Goal: Information Seeking & Learning: Learn about a topic

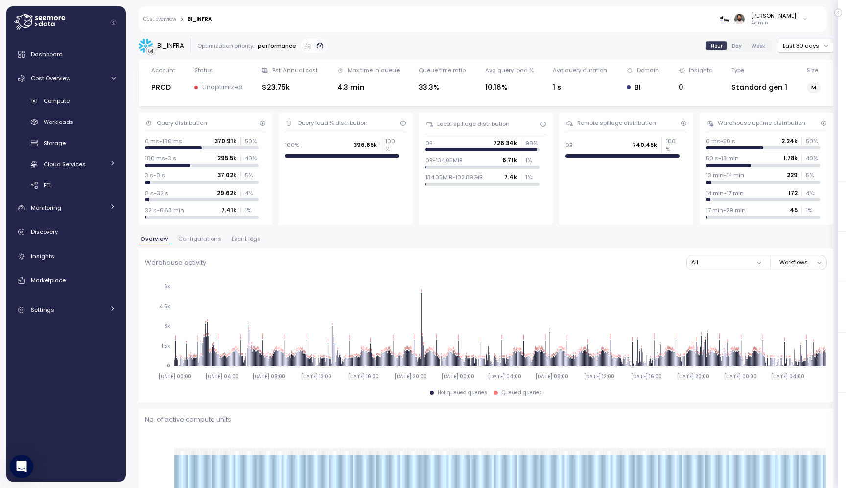
click at [179, 238] on span "Configurations" at bounding box center [199, 238] width 43 height 5
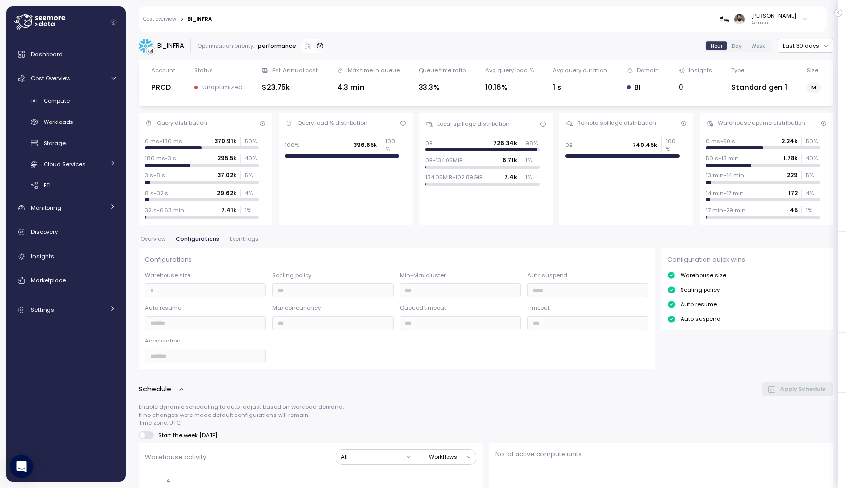
click at [148, 241] on span "Overview" at bounding box center [153, 238] width 25 height 5
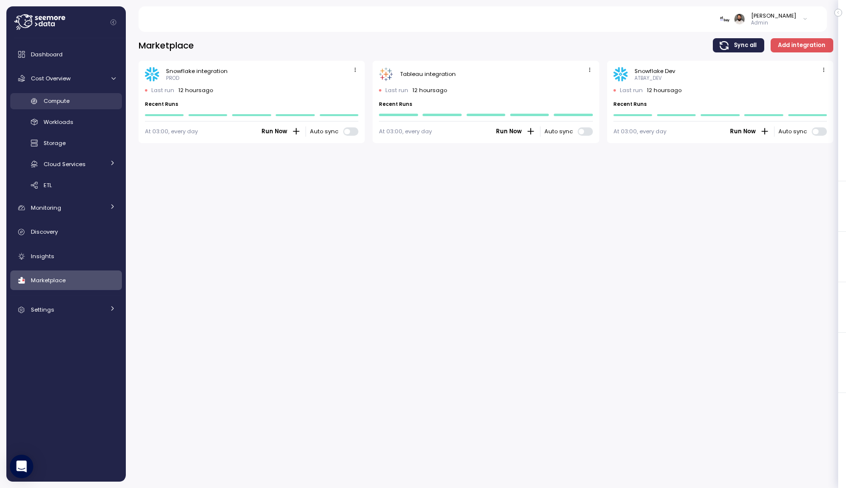
click at [89, 106] on link "Compute" at bounding box center [66, 101] width 112 height 16
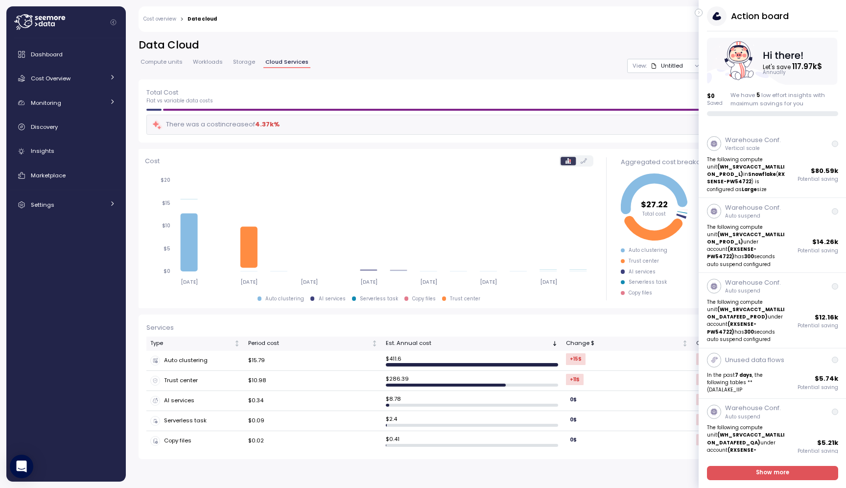
click at [699, 9] on button "button" at bounding box center [699, 13] width 8 height 8
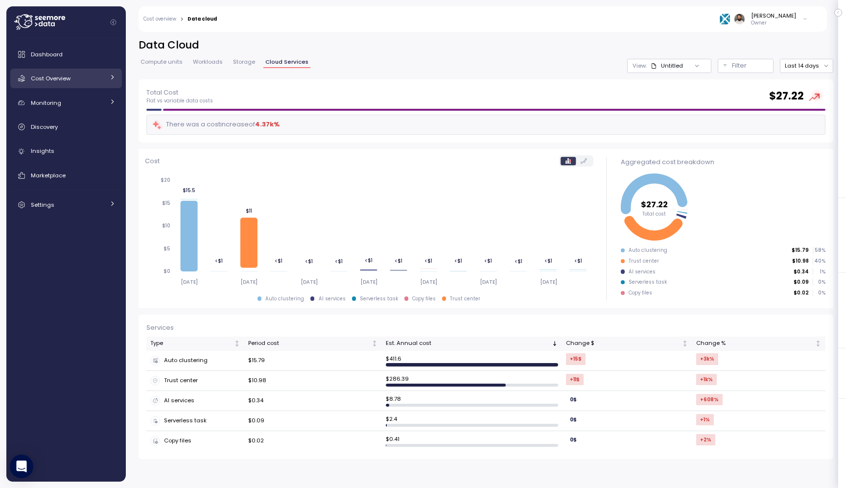
click at [102, 83] on link "Cost Overview" at bounding box center [66, 79] width 112 height 20
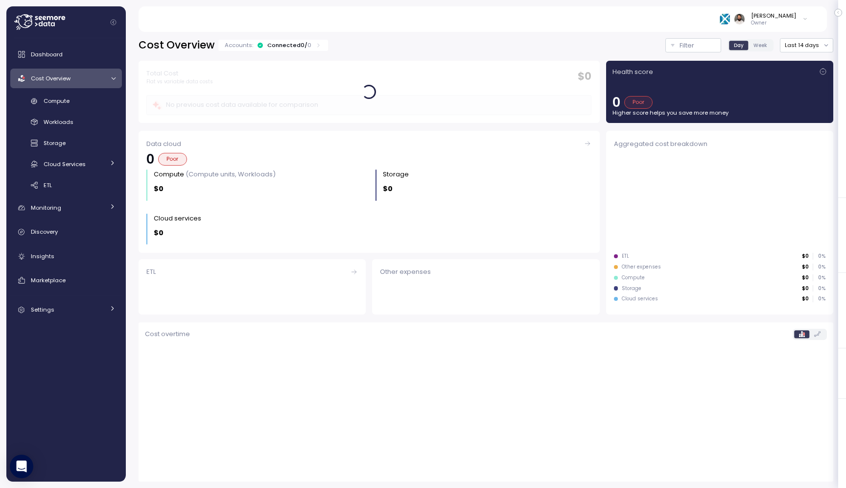
click at [94, 110] on div "Compute Workloads Storage Cloud Services Clustering columns Pipes AI Services S…" at bounding box center [66, 143] width 112 height 100
click at [95, 100] on div "Compute" at bounding box center [80, 101] width 72 height 10
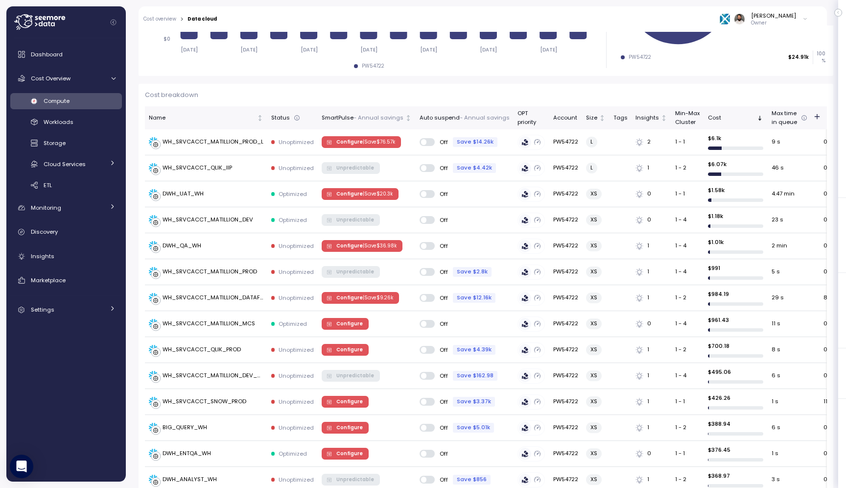
scroll to position [249, 0]
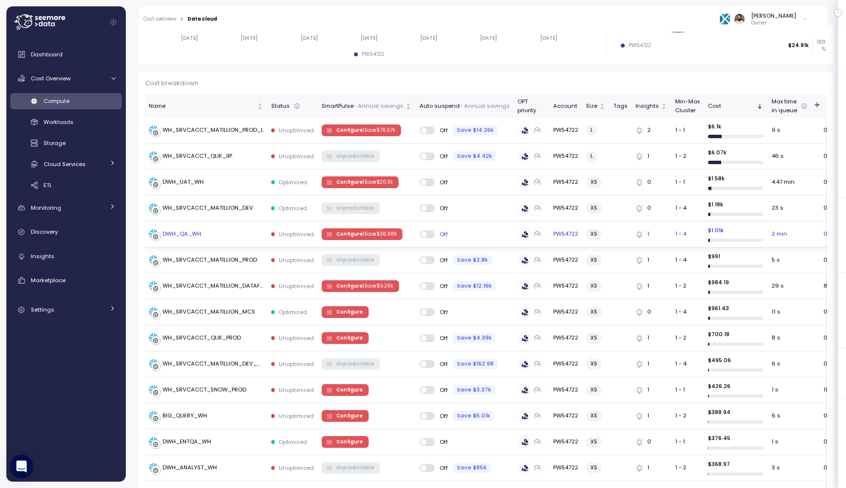
click at [215, 232] on div "DWH_QA_WH" at bounding box center [206, 234] width 115 height 10
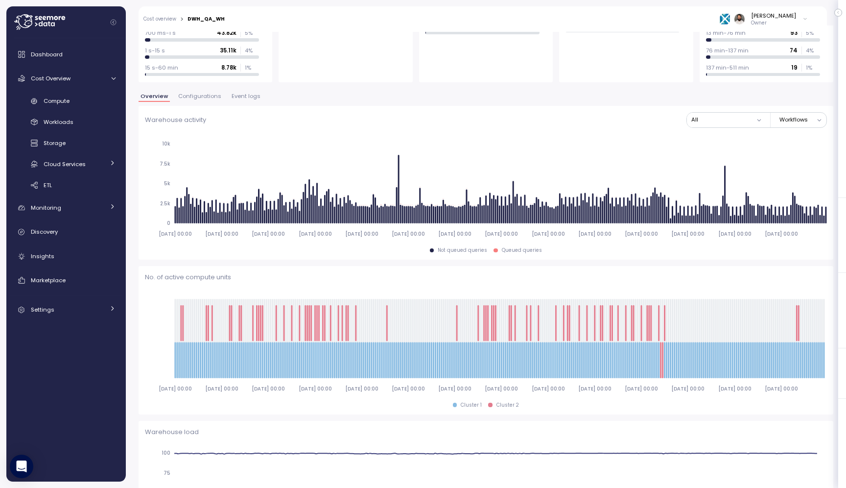
scroll to position [113, 0]
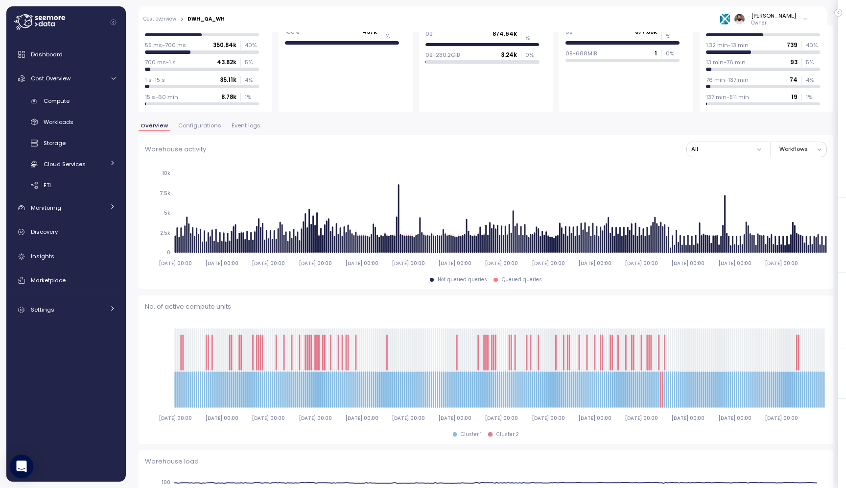
click at [206, 128] on span "Configurations" at bounding box center [199, 125] width 43 height 5
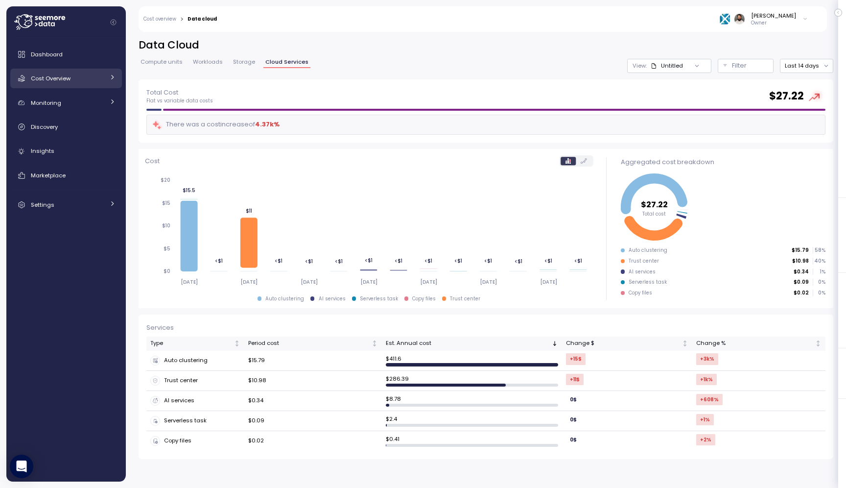
click at [53, 79] on span "Cost Overview" at bounding box center [51, 78] width 40 height 8
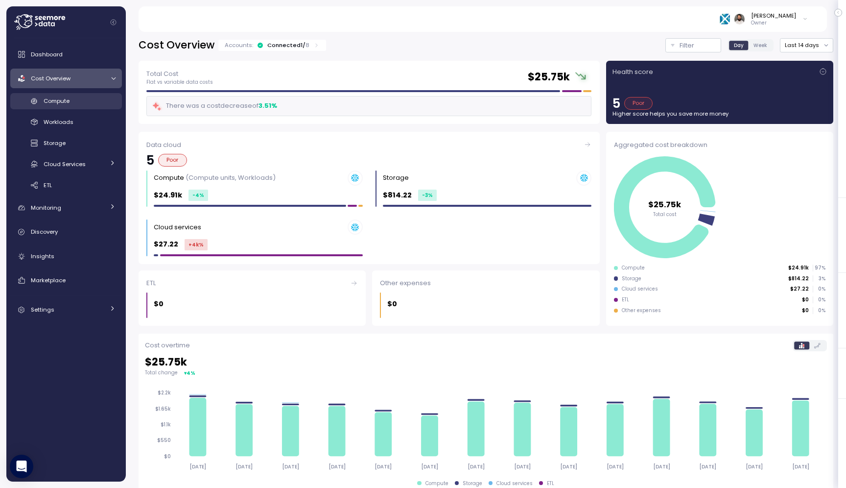
click at [62, 99] on span "Compute" at bounding box center [57, 101] width 26 height 8
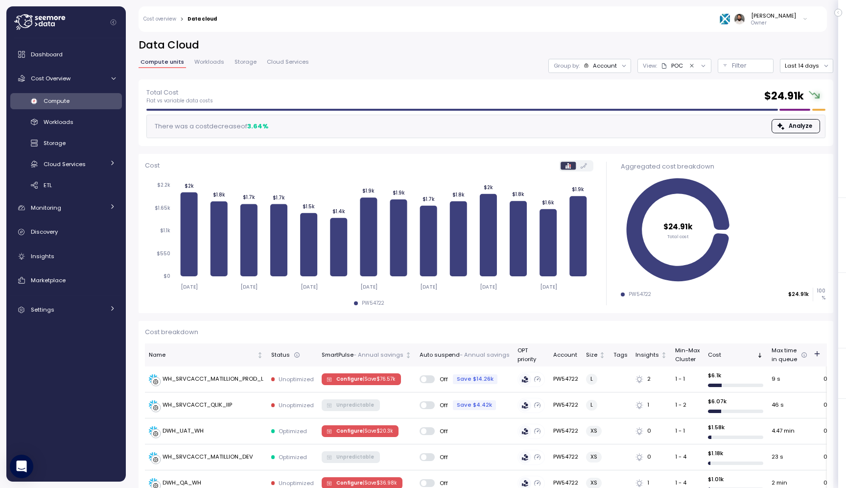
click at [604, 67] on div "Account" at bounding box center [605, 66] width 24 height 8
click at [607, 119] on p "Compute unit" at bounding box center [598, 120] width 39 height 8
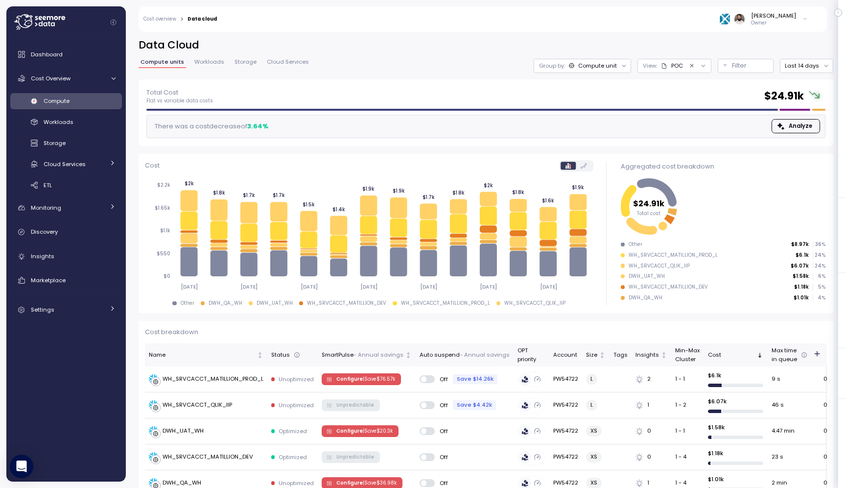
click at [675, 67] on div "POC" at bounding box center [678, 66] width 12 height 8
click at [651, 118] on div "POC" at bounding box center [657, 119] width 12 height 9
click at [739, 65] on p "Filter" at bounding box center [739, 66] width 15 height 10
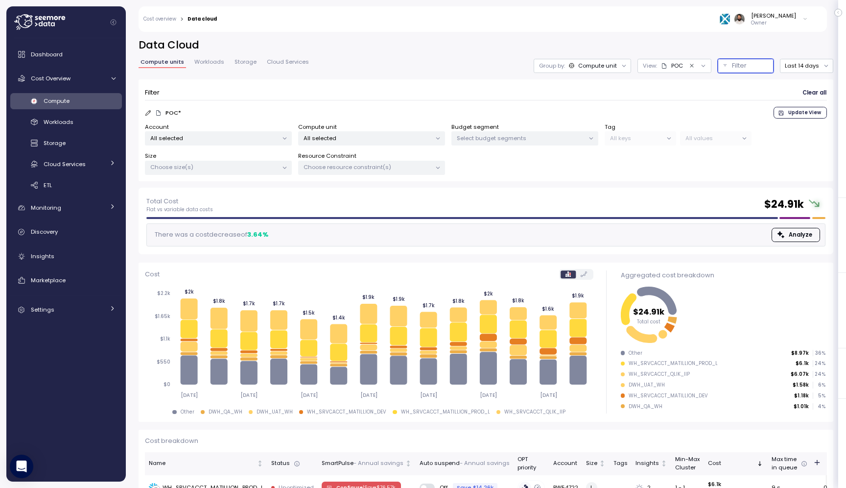
click at [366, 134] on p "All selected" at bounding box center [368, 138] width 128 height 8
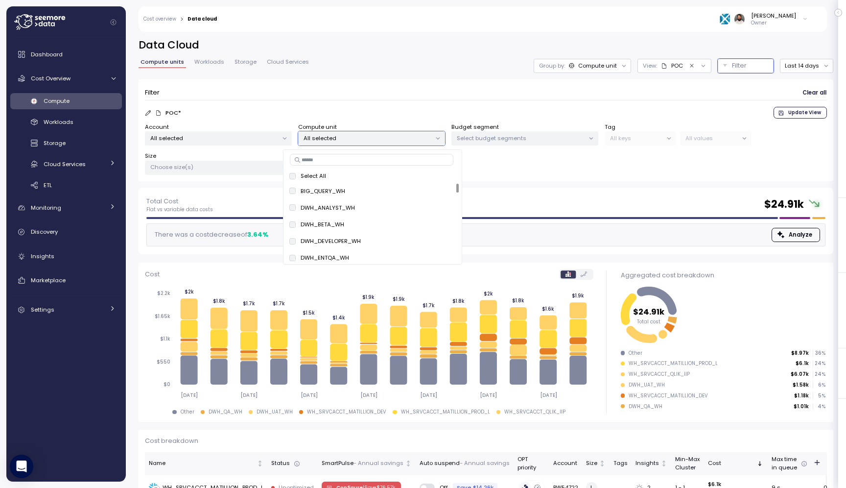
click at [379, 166] on input at bounding box center [372, 160] width 164 height 12
type input "**"
click at [427, 204] on div "DWH_ QA _WH only" at bounding box center [373, 208] width 161 height 12
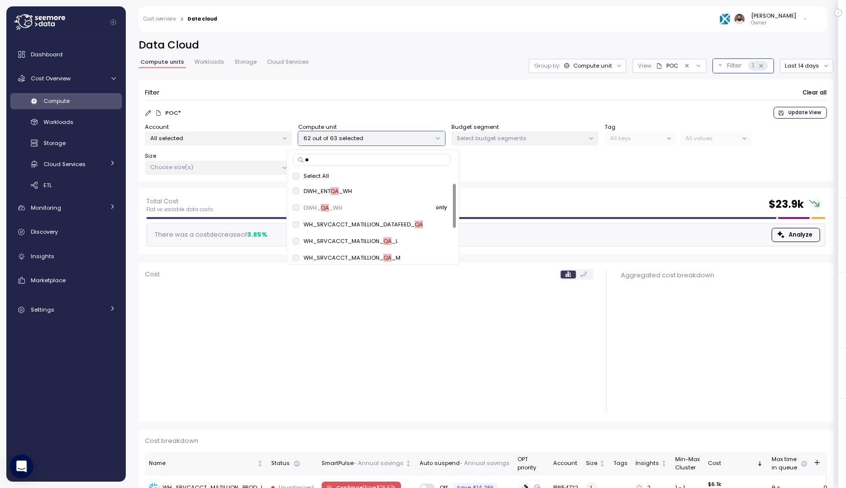
click at [439, 204] on span "only" at bounding box center [441, 207] width 11 height 11
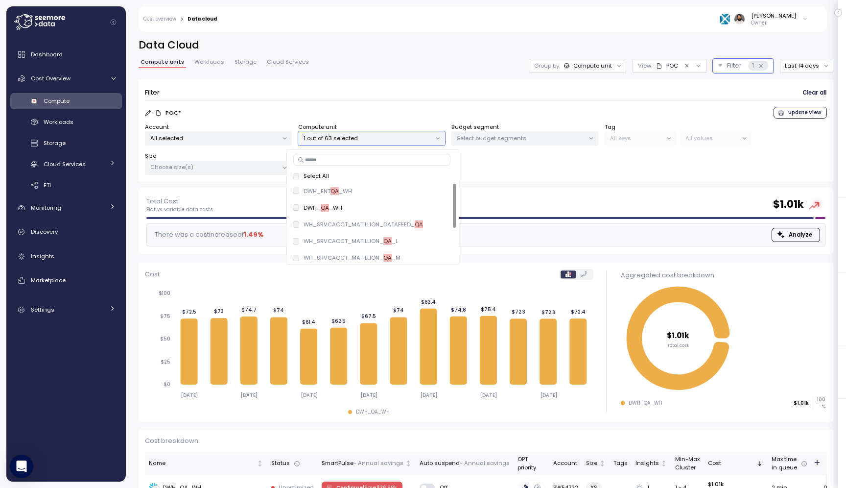
click at [688, 65] on icon "Clear value" at bounding box center [687, 66] width 6 height 6
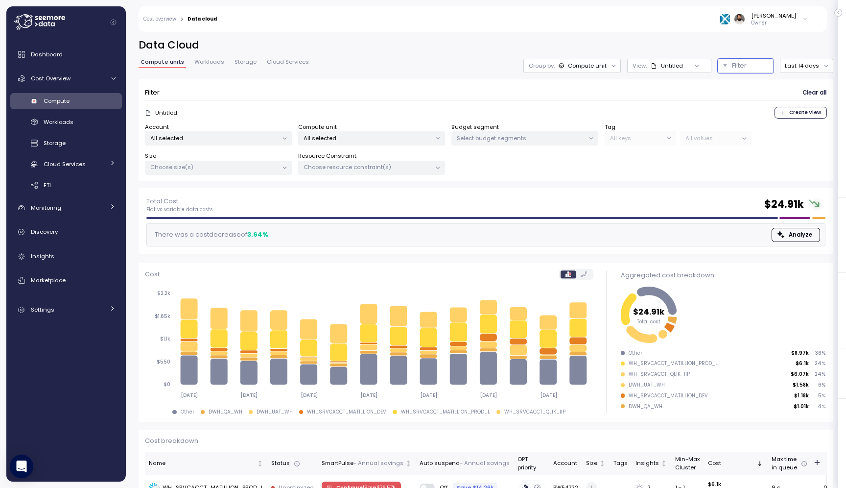
click at [682, 64] on div "Untitled" at bounding box center [672, 66] width 22 height 8
click at [644, 117] on div "POC" at bounding box center [646, 119] width 22 height 9
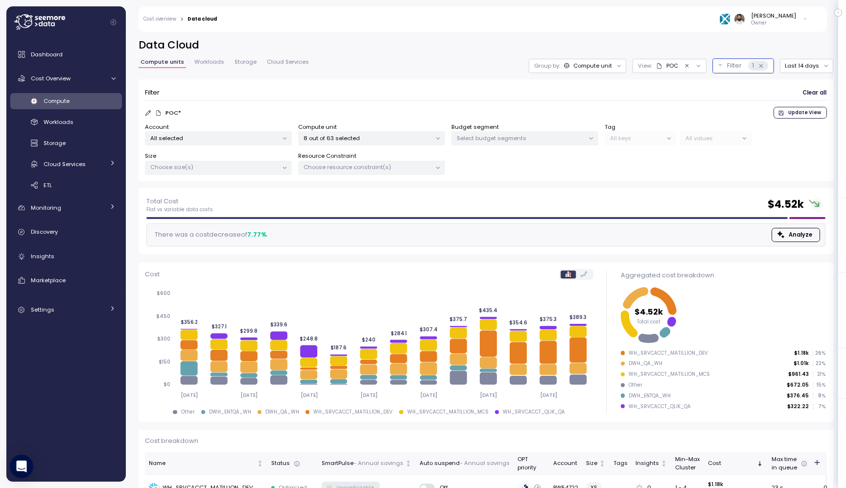
scroll to position [205, 0]
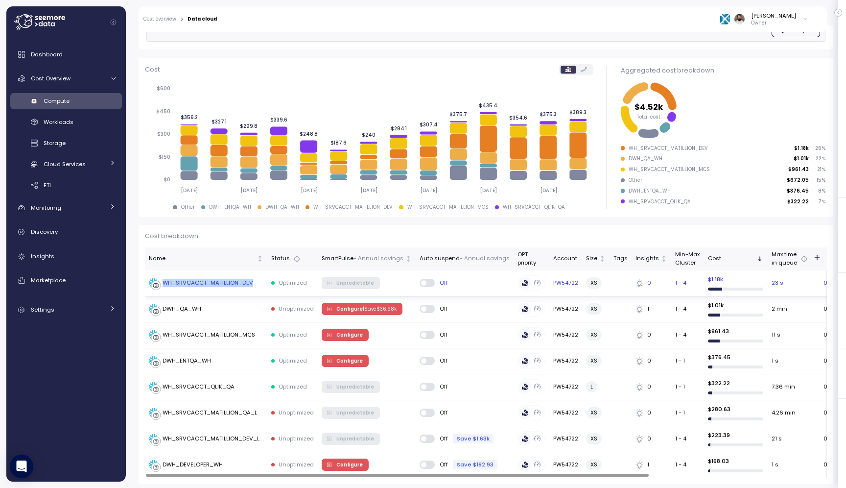
copy div "WH_SRVCACCT_MATILLION_DEV"
drag, startPoint x: 163, startPoint y: 282, endPoint x: 251, endPoint y: 284, distance: 88.7
click at [251, 284] on div "WH_SRVCACCT_MATILLION_DEV" at bounding box center [208, 283] width 91 height 9
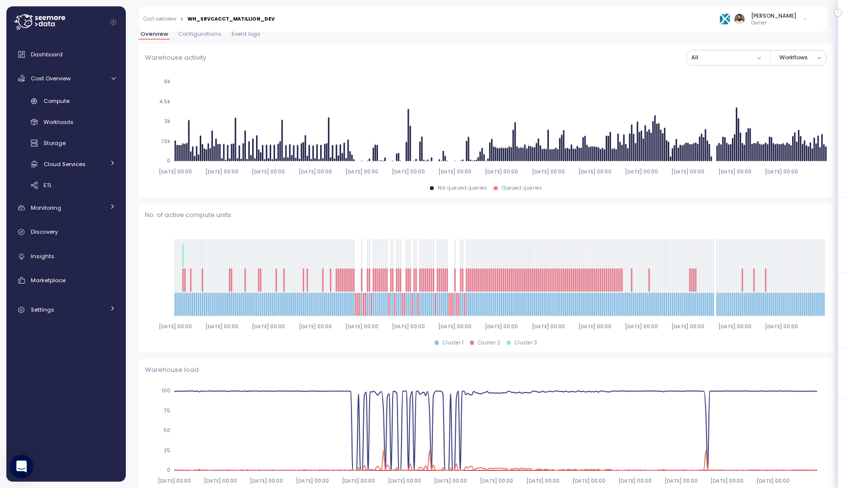
scroll to position [206, 0]
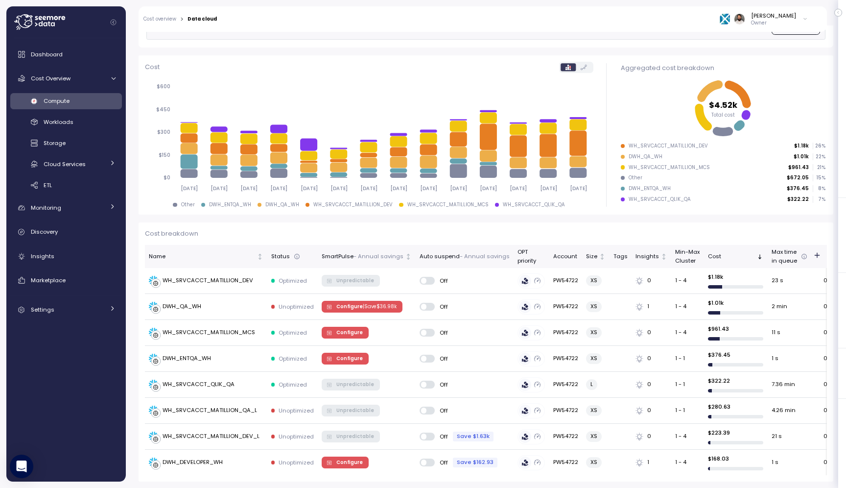
scroll to position [96, 0]
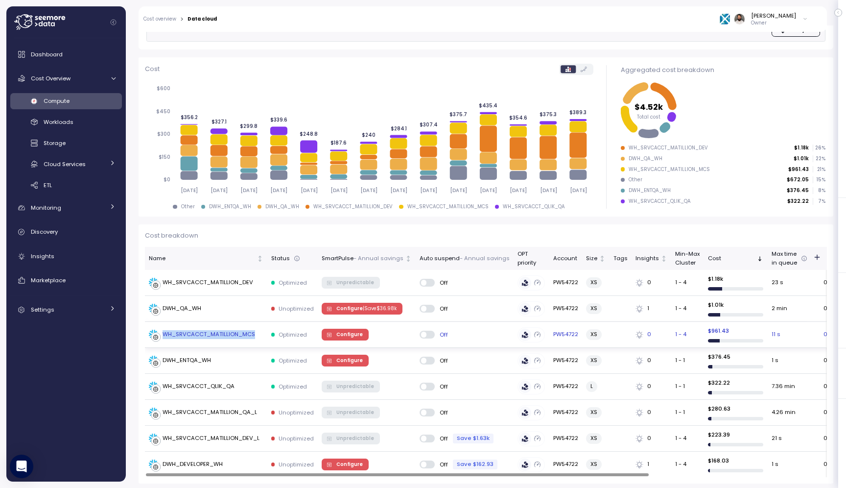
copy div "WH_SRVCACCT_MATILLION_MCS"
drag, startPoint x: 165, startPoint y: 334, endPoint x: 245, endPoint y: 334, distance: 80.3
click at [246, 334] on div "WH_SRVCACCT_MATILLION_MCS" at bounding box center [209, 334] width 93 height 9
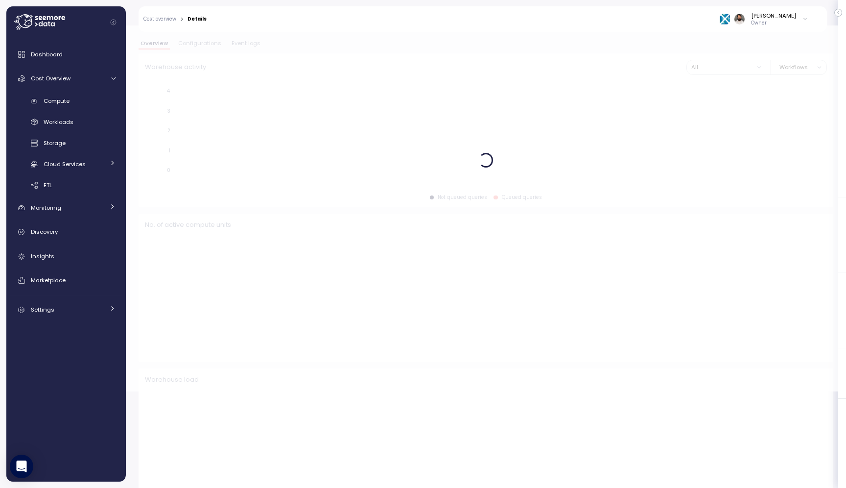
scroll to position [194, 0]
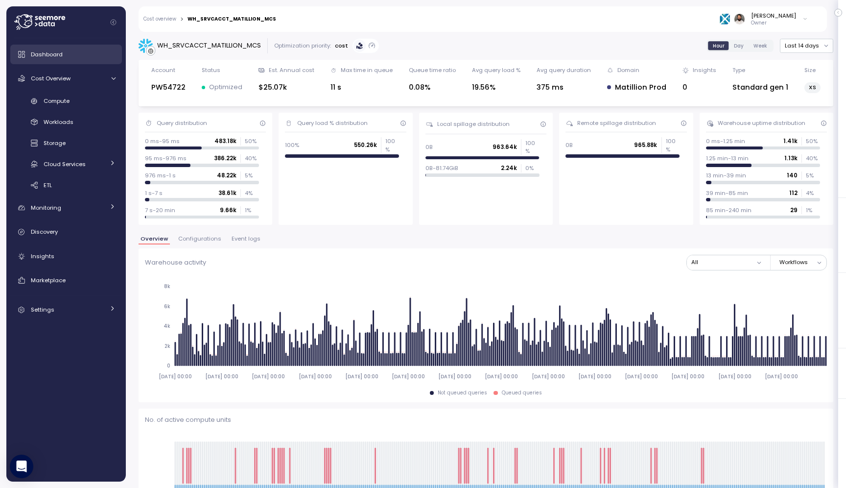
scroll to position [194, 0]
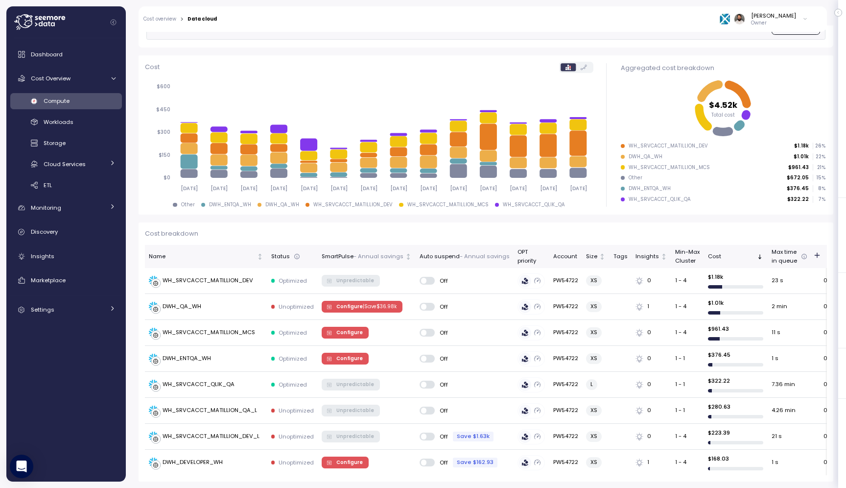
scroll to position [96, 0]
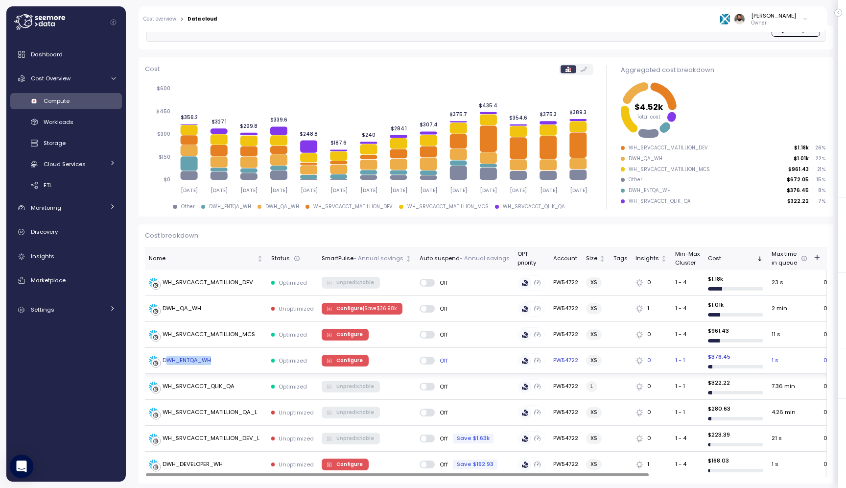
copy div "WH_ENTQA_WH"
drag, startPoint x: 165, startPoint y: 360, endPoint x: 209, endPoint y: 360, distance: 44.6
click at [209, 360] on div "DWH_ENTQA_WH" at bounding box center [187, 360] width 48 height 9
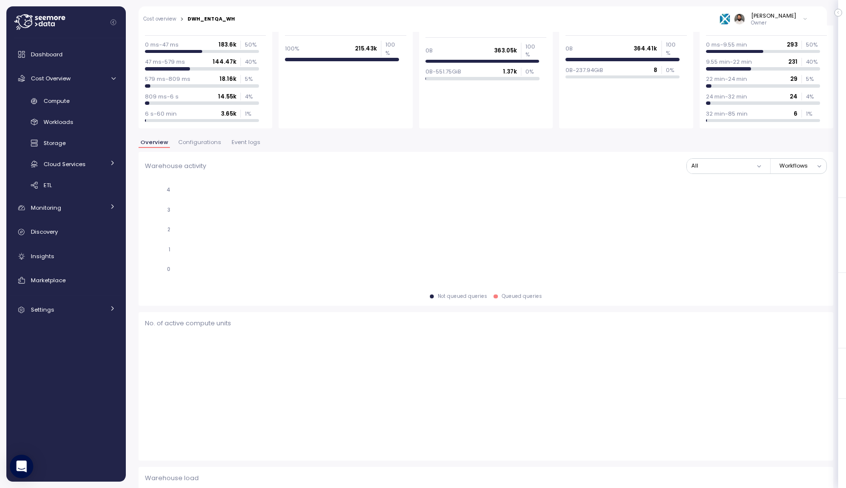
scroll to position [97, 0]
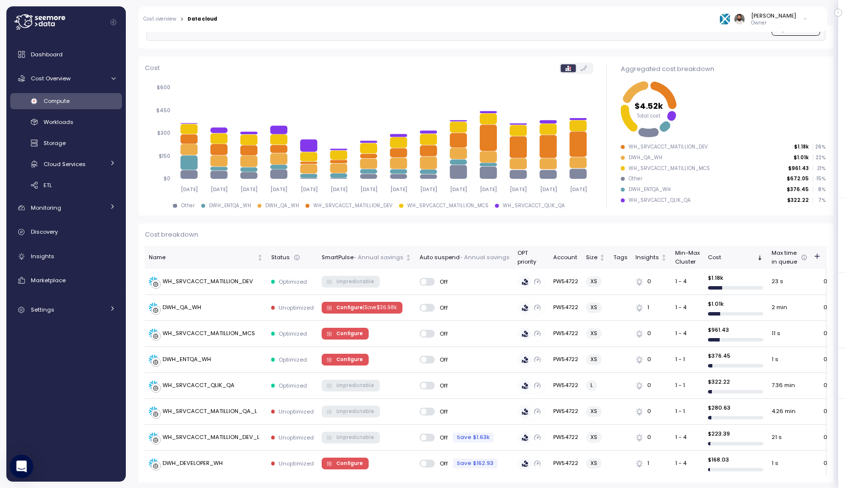
scroll to position [96, 0]
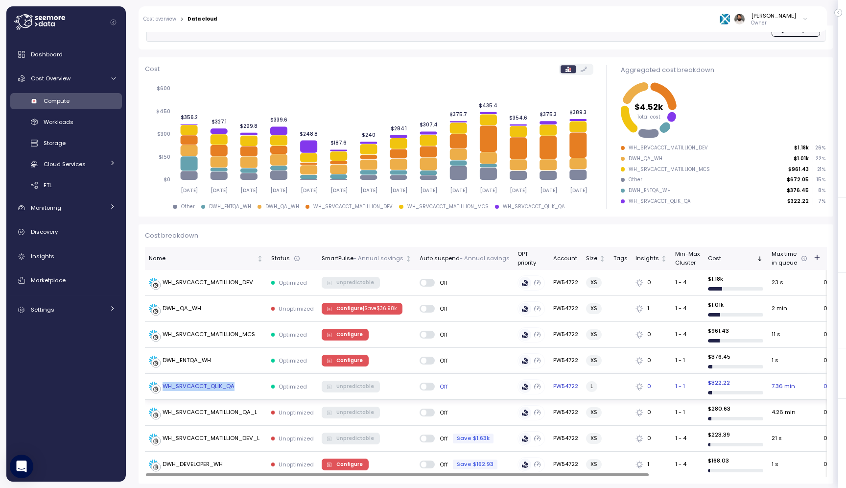
copy div "WH_SRVCACCT_QLIK_QA"
drag, startPoint x: 163, startPoint y: 386, endPoint x: 235, endPoint y: 386, distance: 71.5
click at [235, 386] on div "WH_SRVCACCT_QLIK_QA" at bounding box center [206, 387] width 115 height 10
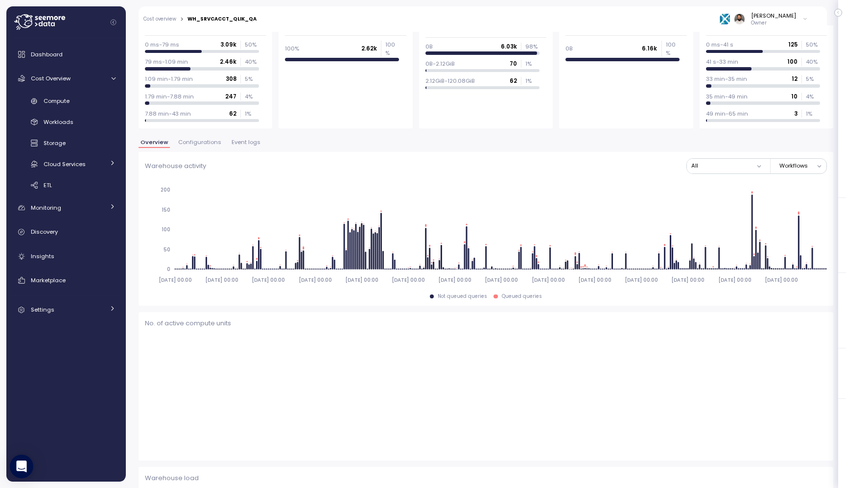
scroll to position [97, 0]
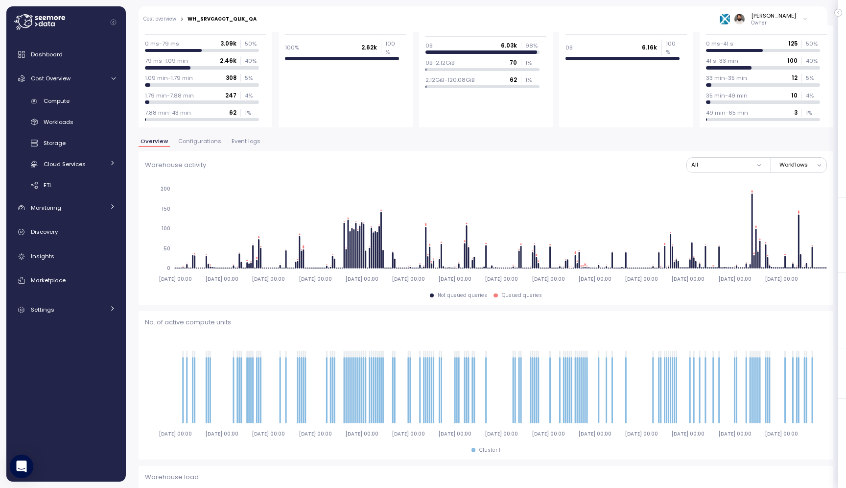
click at [167, 19] on link "Cost overview" at bounding box center [160, 19] width 33 height 5
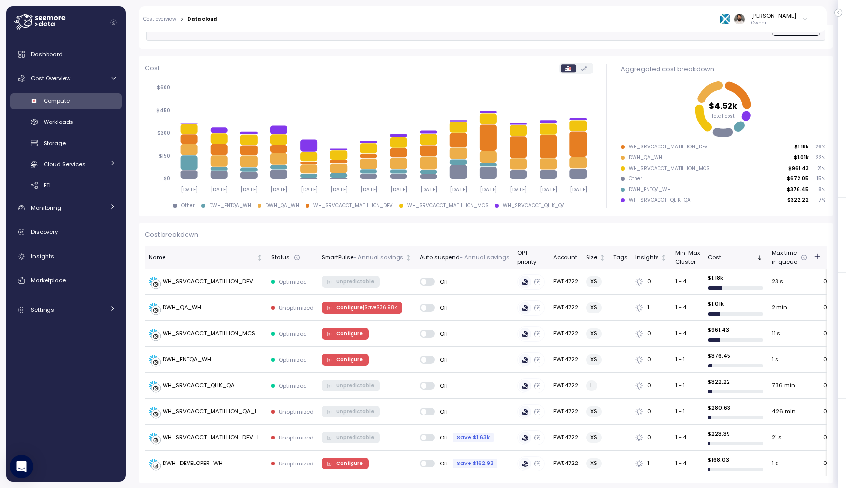
scroll to position [96, 0]
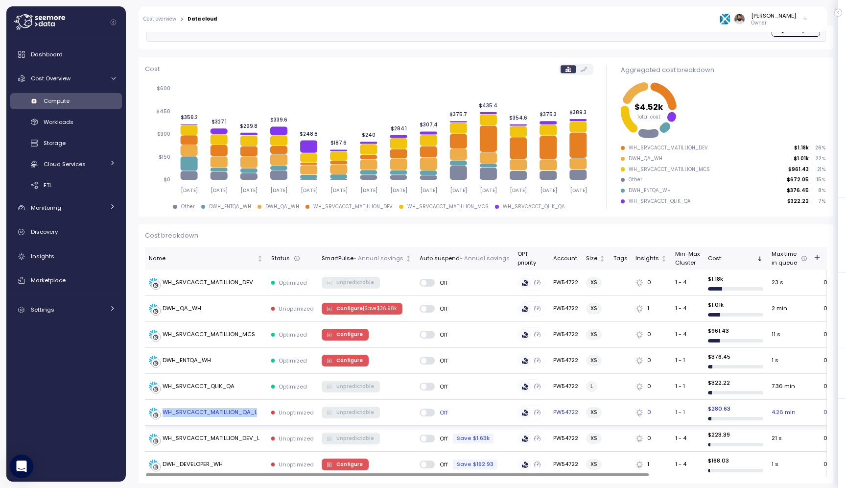
copy div "WH_SRVCACCT_MATILLION_QA_L"
drag, startPoint x: 164, startPoint y: 412, endPoint x: 255, endPoint y: 411, distance: 91.1
click at [255, 411] on div "WH_SRVCACCT_MATILLION_QA_L" at bounding box center [210, 412] width 95 height 9
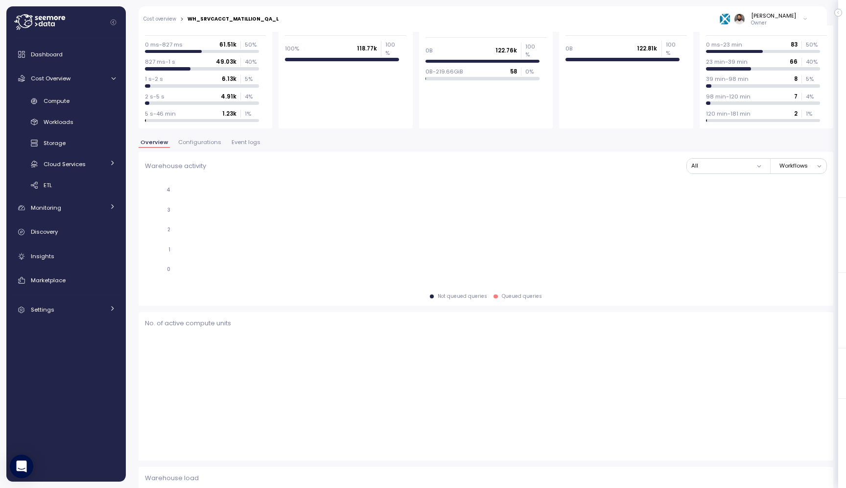
scroll to position [97, 0]
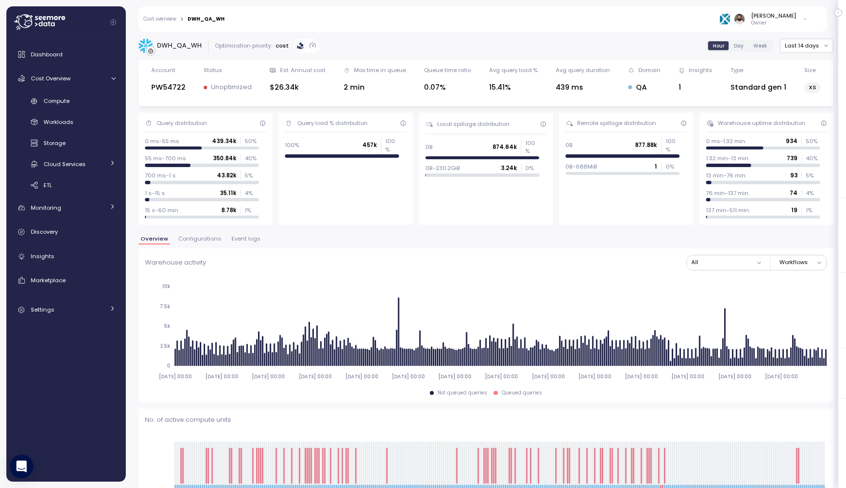
scroll to position [113, 0]
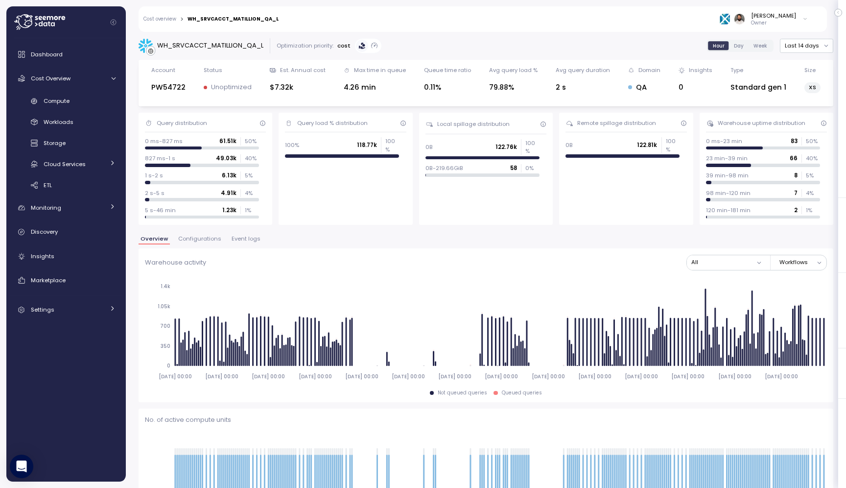
scroll to position [97, 0]
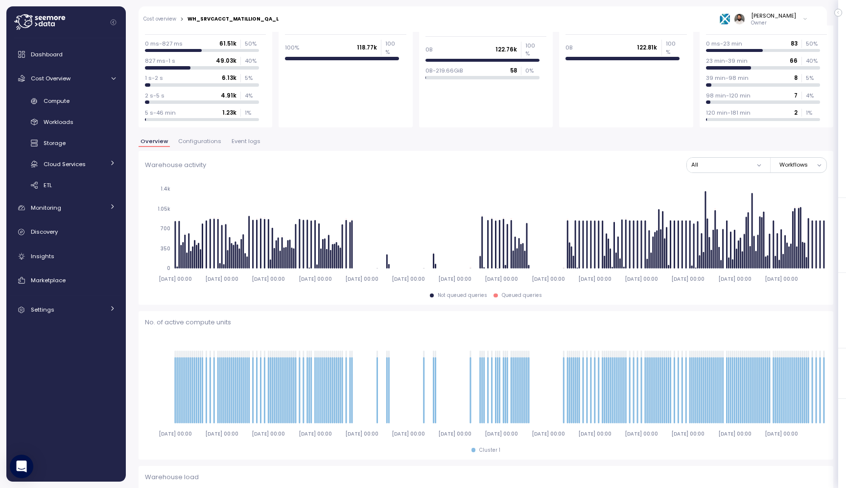
click at [163, 17] on link "Cost overview" at bounding box center [160, 19] width 33 height 5
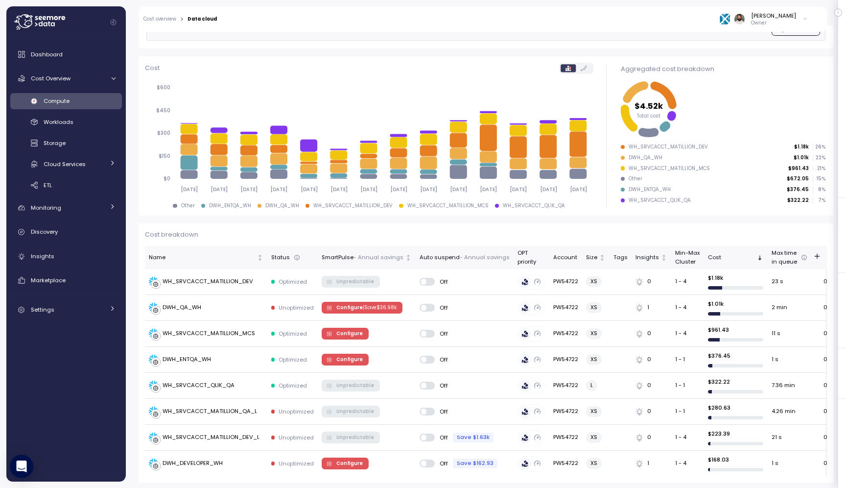
scroll to position [96, 0]
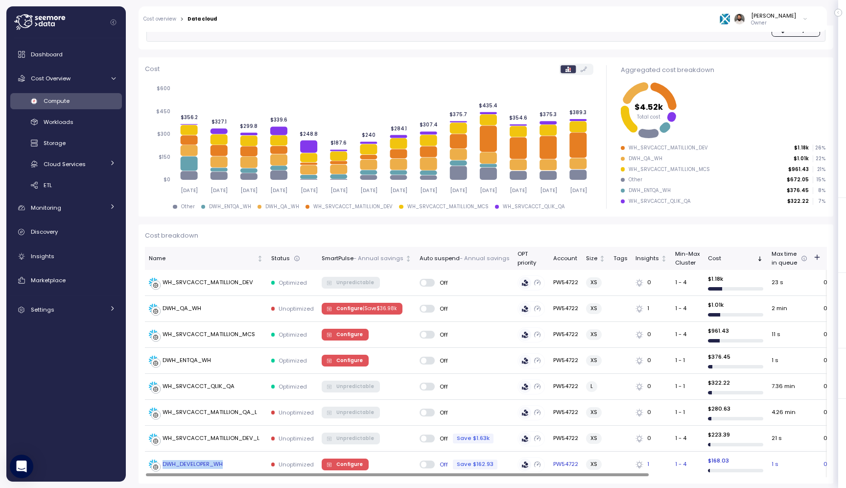
copy div "DWH_DEVELOPER_WH"
drag, startPoint x: 232, startPoint y: 460, endPoint x: 163, endPoint y: 462, distance: 68.6
click at [163, 462] on div "DWH_DEVELOPER_WH" at bounding box center [206, 464] width 115 height 10
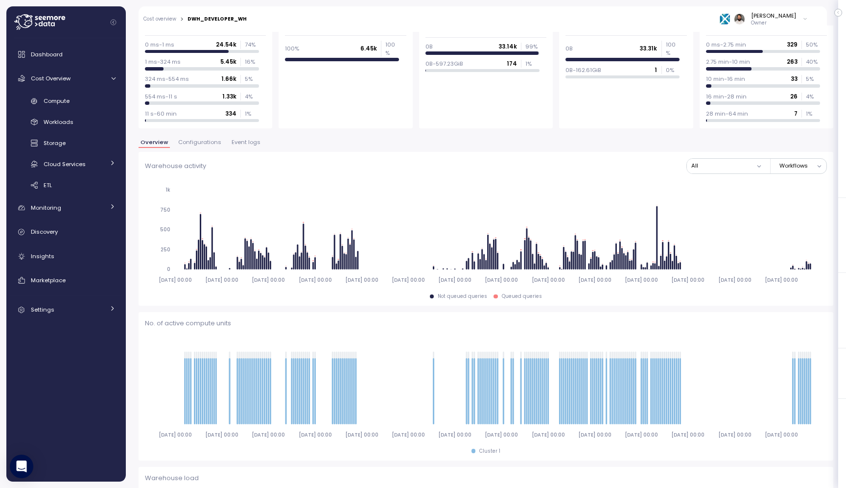
scroll to position [97, 0]
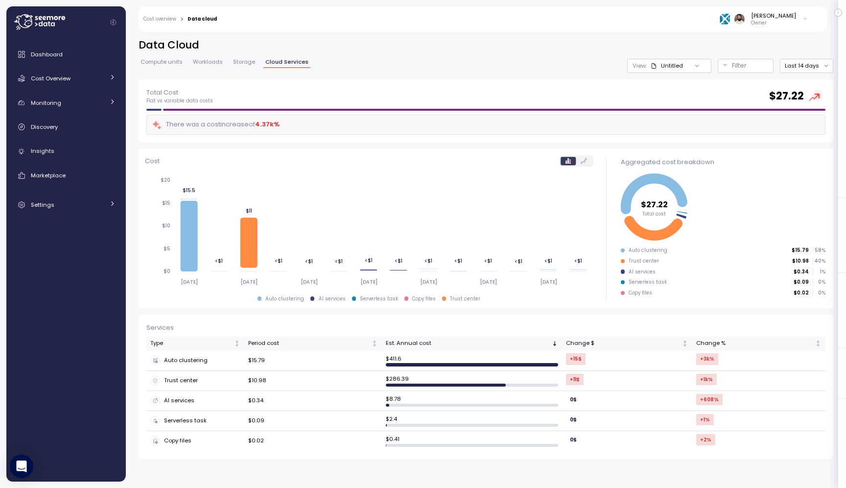
click at [83, 67] on div "Dashboard Cost Overview Compute Workloads Storage Cloud Services Clustering col…" at bounding box center [66, 130] width 112 height 170
click at [83, 78] on div "Cost Overview" at bounding box center [67, 78] width 73 height 10
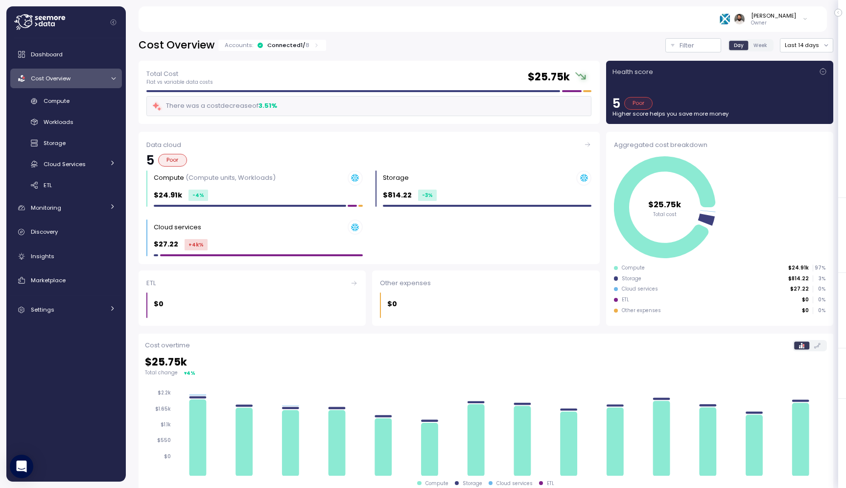
click at [80, 92] on div "Dashboard Cost Overview Compute Workloads Storage Cloud Services Clustering col…" at bounding box center [66, 182] width 112 height 275
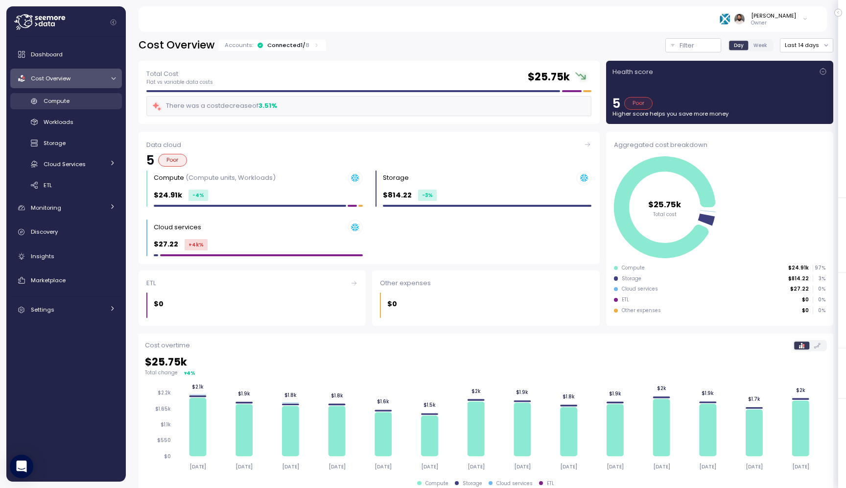
click at [74, 103] on div "Compute" at bounding box center [80, 101] width 72 height 10
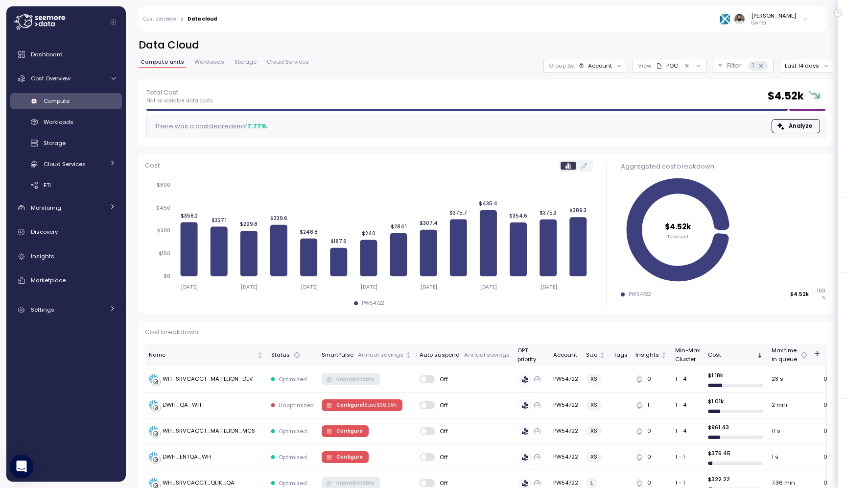
scroll to position [96, 0]
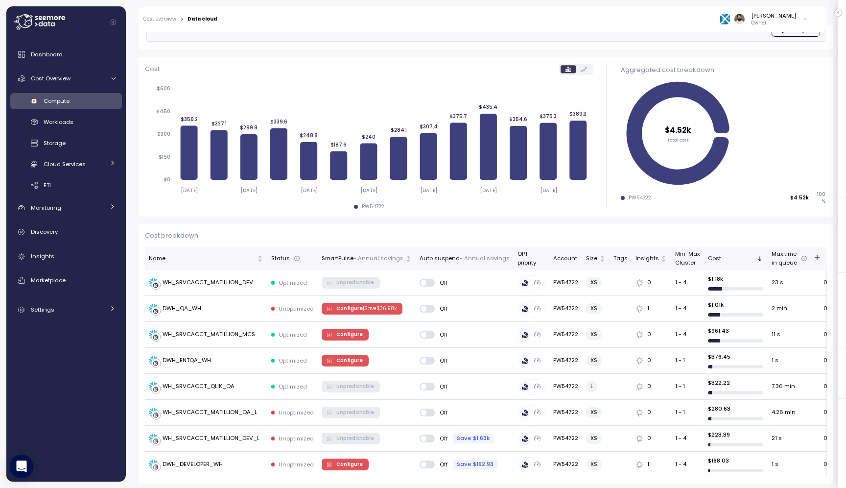
click at [576, 203] on div "PW54722" at bounding box center [369, 206] width 449 height 7
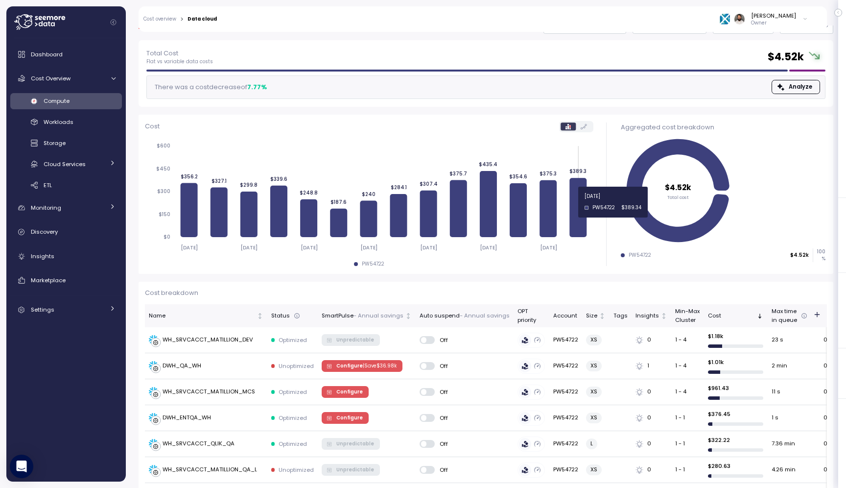
scroll to position [0, 0]
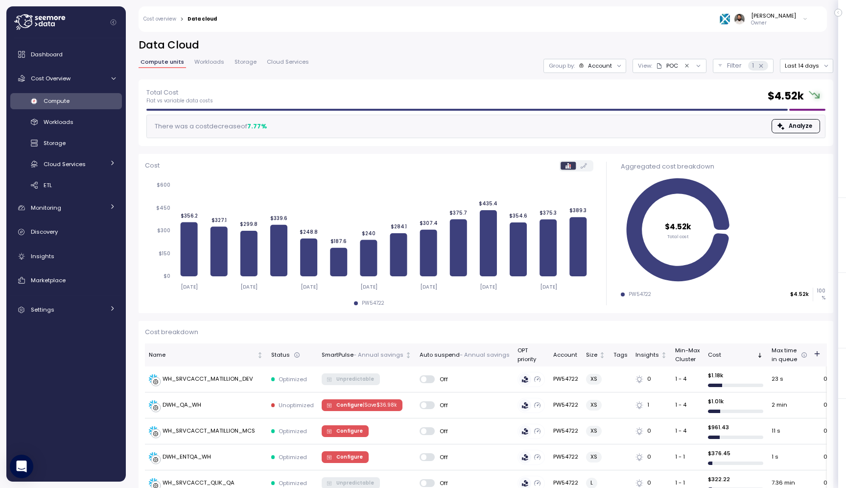
click at [591, 73] on div "Data Cloud Compute units Workloads Storage Cloud Services Group by: Account Vie…" at bounding box center [486, 58] width 695 height 41
click at [591, 68] on div "Account" at bounding box center [596, 66] width 34 height 8
click at [589, 121] on p "Compute unit" at bounding box center [593, 120] width 39 height 8
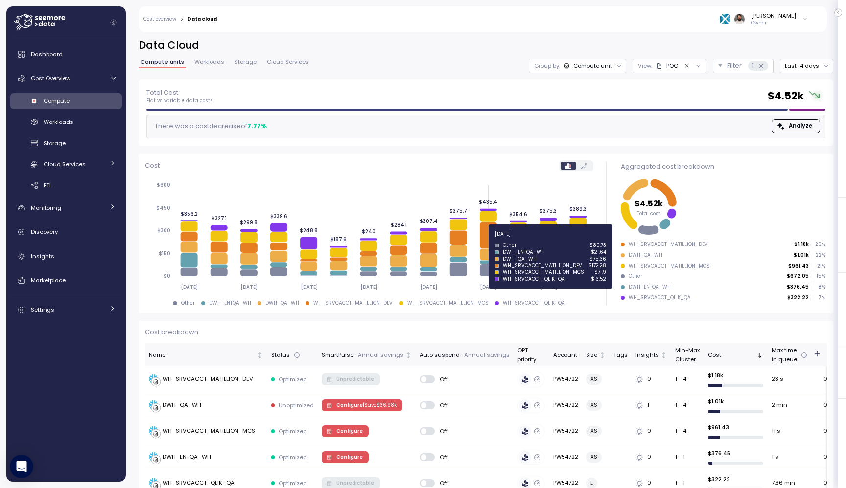
click at [477, 240] on icon "2025-09-30 2025-10-02 2025-10-04 2025-10-06 2025-10-08 2025-10-10 2025-10-12 $0…" at bounding box center [369, 235] width 449 height 120
click at [489, 240] on icon at bounding box center [488, 235] width 17 height 26
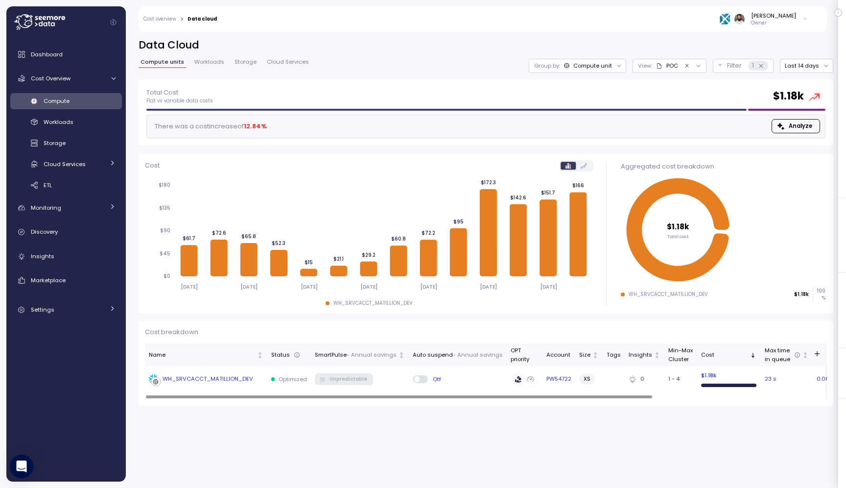
click at [241, 385] on td "WH_SRVCACCT_MATILLION_DEV" at bounding box center [206, 378] width 122 height 25
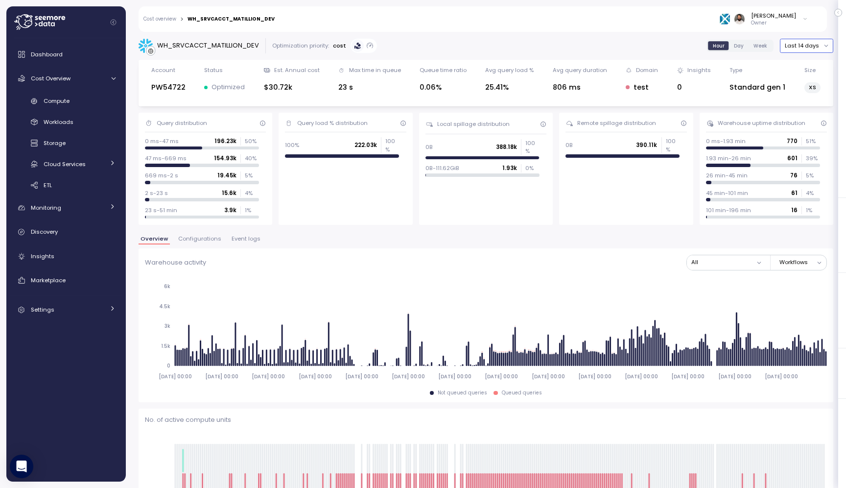
click at [811, 50] on button "Last 14 days" at bounding box center [806, 46] width 53 height 14
click at [812, 88] on div "Last 7 days" at bounding box center [810, 91] width 32 height 8
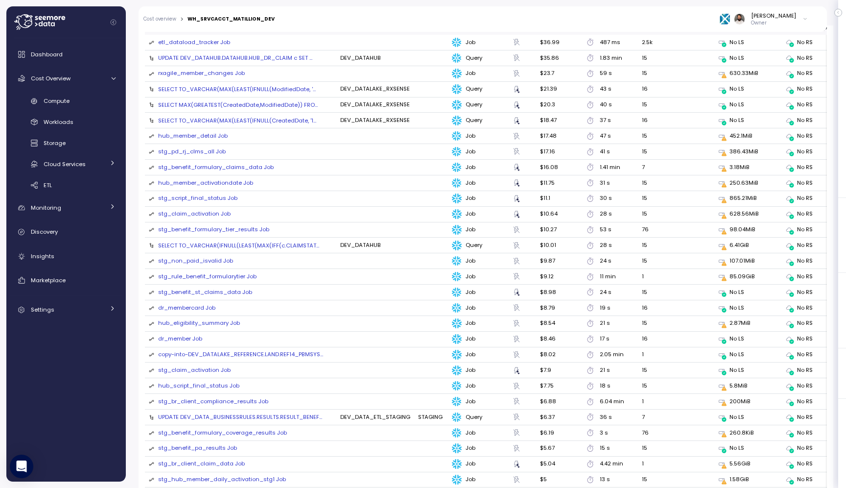
scroll to position [1064, 0]
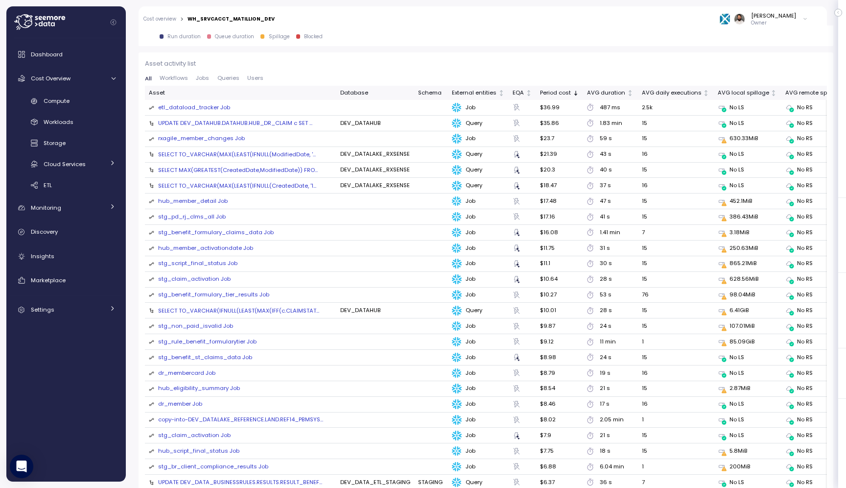
click at [222, 107] on div "etl_dataload_tracker Job" at bounding box center [194, 107] width 72 height 9
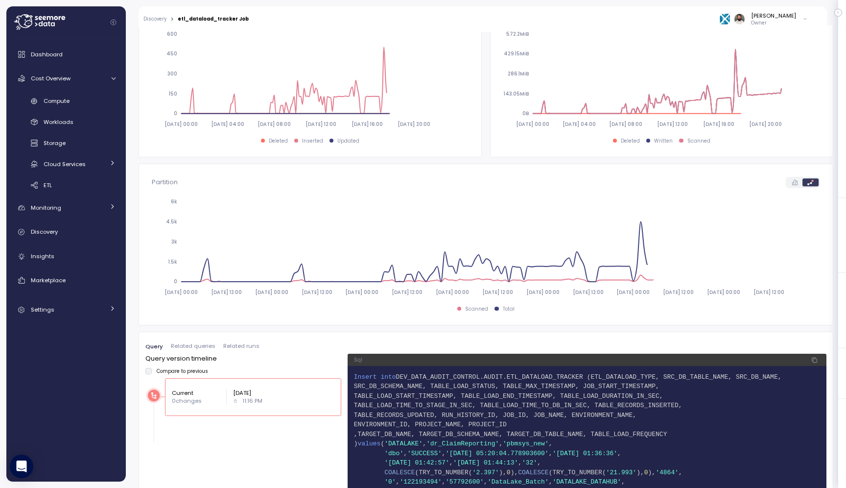
scroll to position [417, 0]
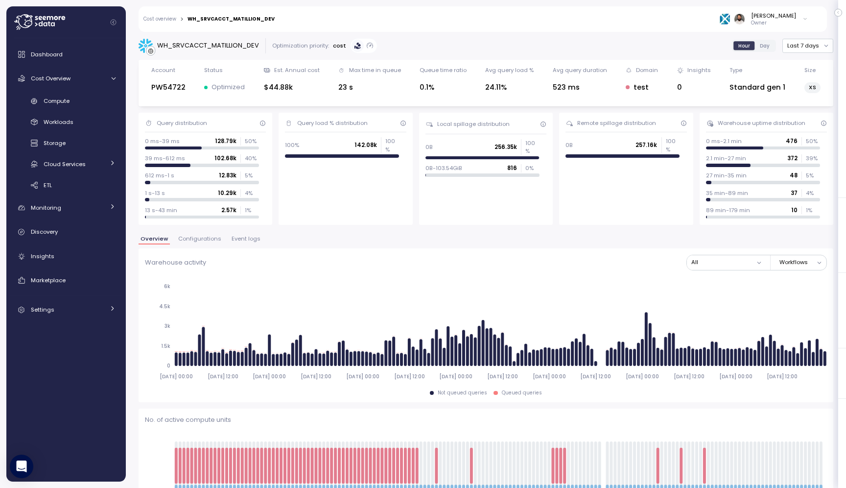
click at [245, 238] on span "Event logs" at bounding box center [246, 238] width 29 height 5
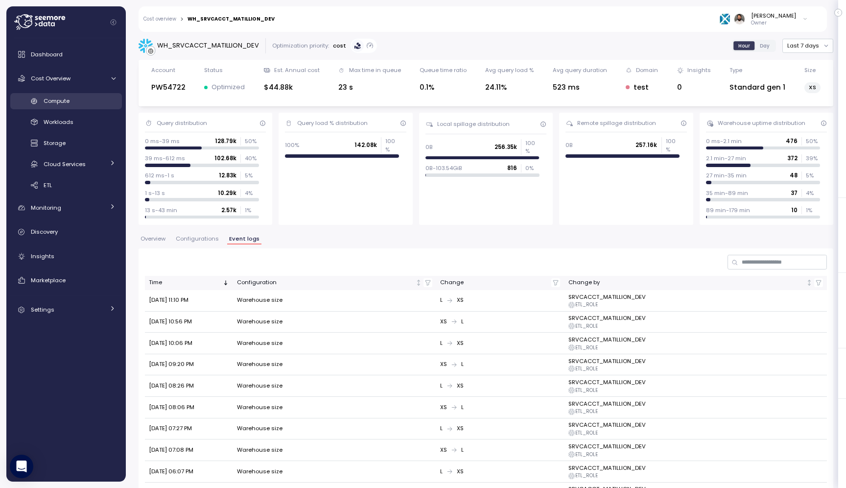
click at [87, 105] on div "Compute" at bounding box center [80, 101] width 72 height 10
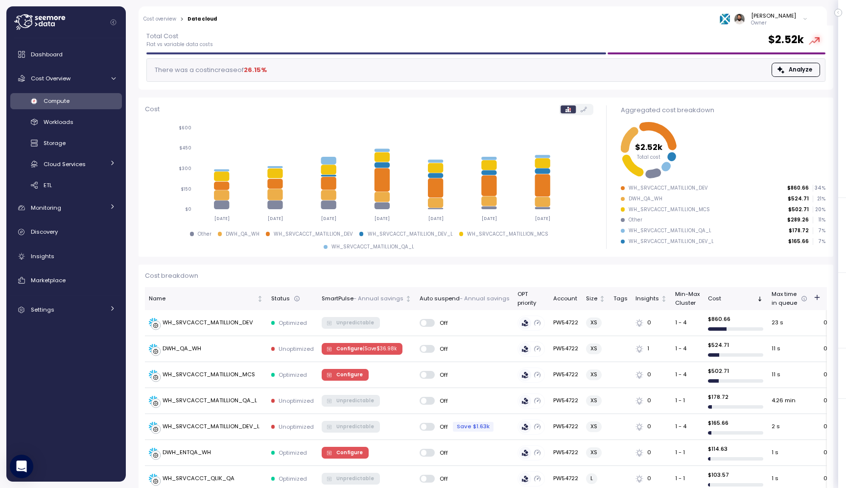
scroll to position [96, 0]
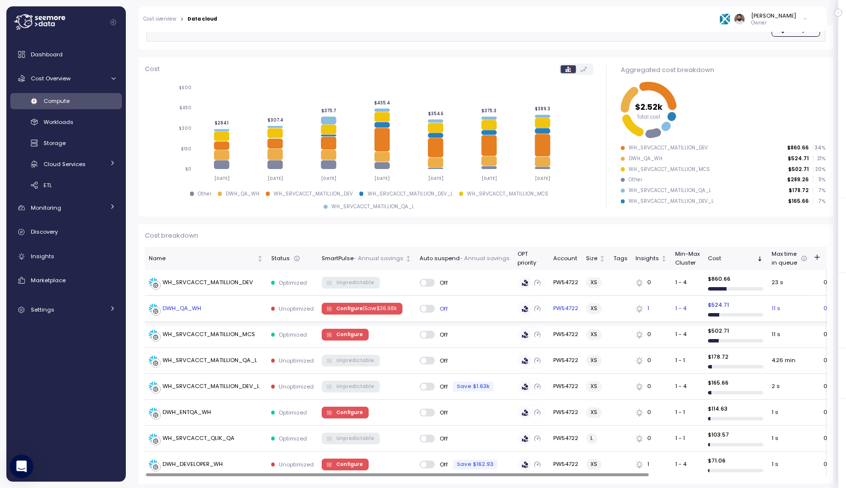
click at [241, 307] on div "DWH_QA_WH" at bounding box center [206, 309] width 115 height 10
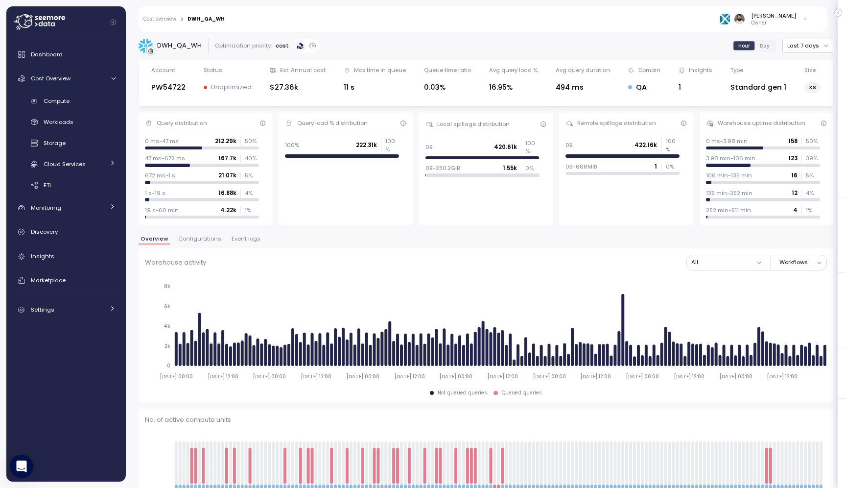
click at [240, 239] on span "Event logs" at bounding box center [246, 238] width 29 height 5
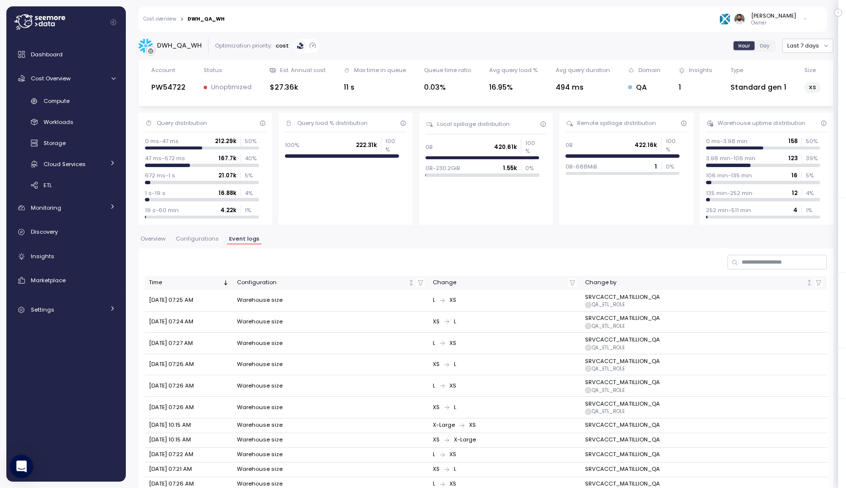
scroll to position [156, 0]
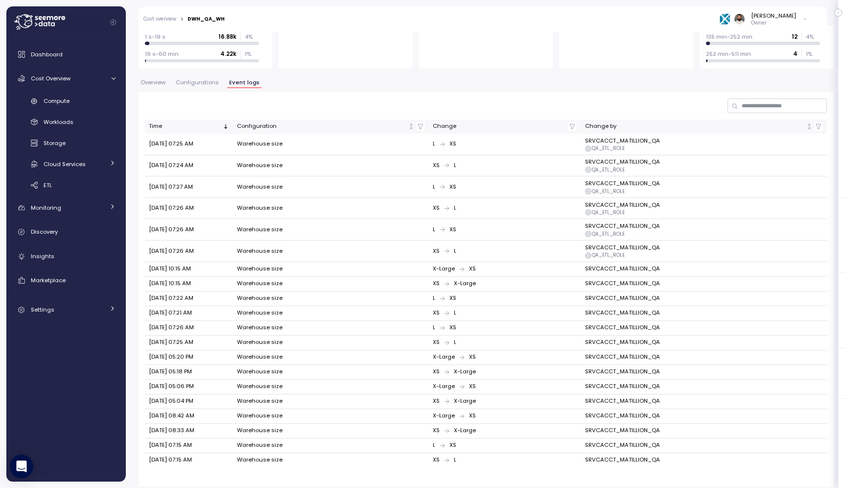
click at [206, 85] on span "Configurations" at bounding box center [197, 82] width 43 height 5
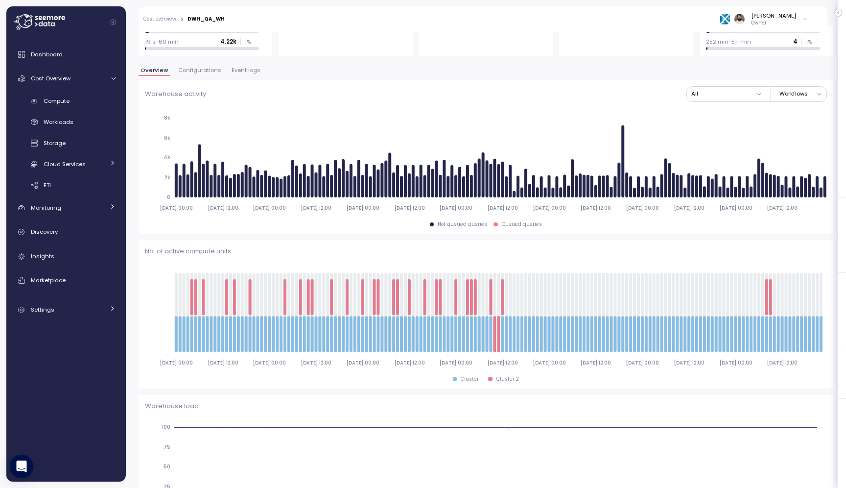
scroll to position [157, 0]
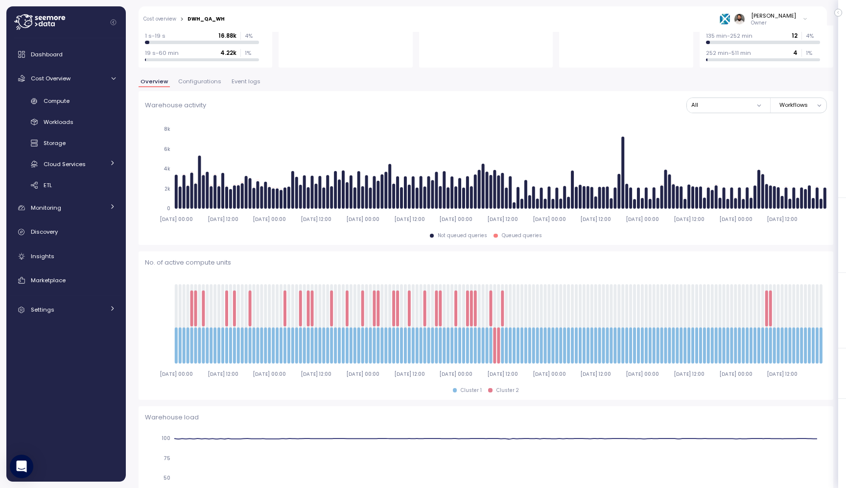
click at [207, 80] on span "Configurations" at bounding box center [199, 81] width 43 height 5
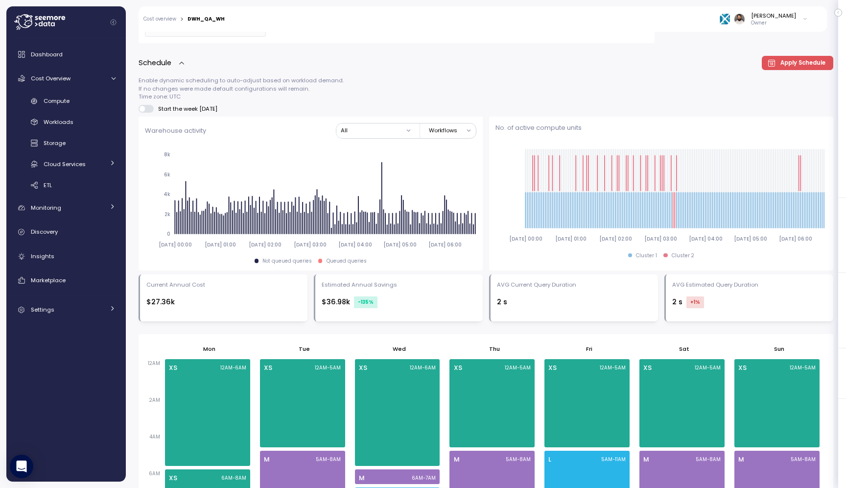
scroll to position [71, 0]
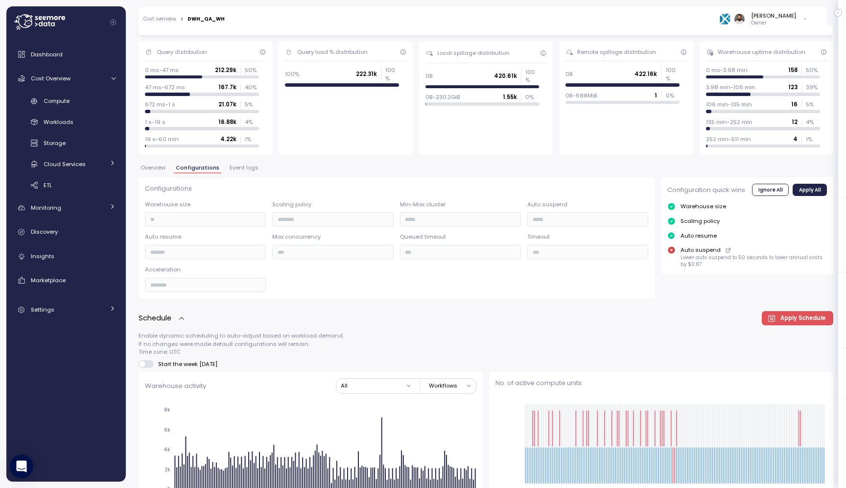
click at [244, 168] on span "Event logs" at bounding box center [244, 167] width 29 height 5
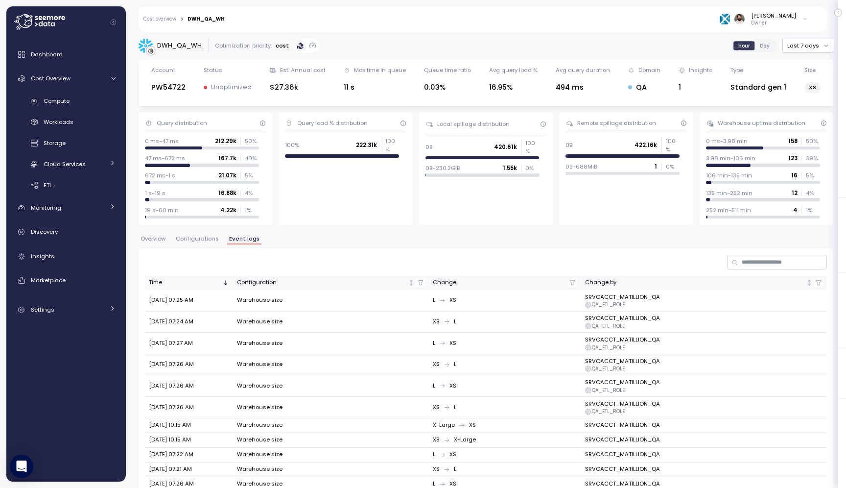
click at [215, 245] on div "Overview Configurations Event logs" at bounding box center [486, 242] width 695 height 13
click at [212, 241] on span "Configurations" at bounding box center [197, 238] width 43 height 5
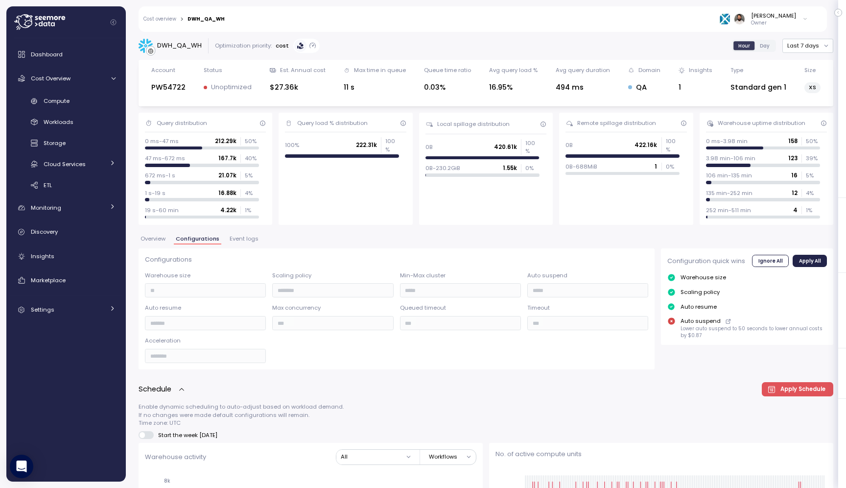
click at [161, 242] on button "Overview" at bounding box center [153, 240] width 29 height 8
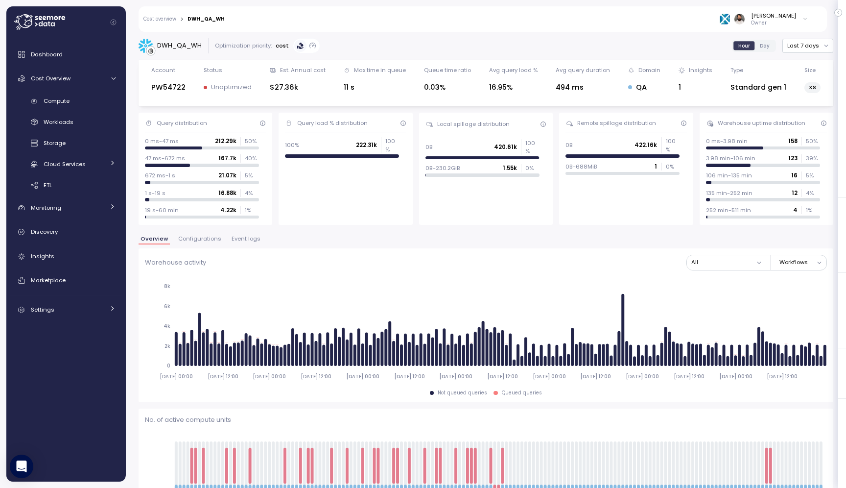
click at [163, 19] on link "Cost overview" at bounding box center [160, 19] width 33 height 5
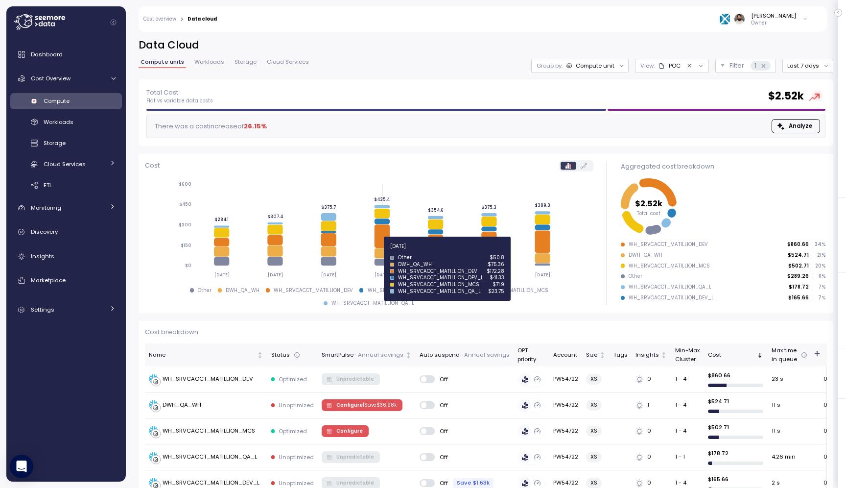
click at [385, 248] on icon at bounding box center [381, 236] width 15 height 24
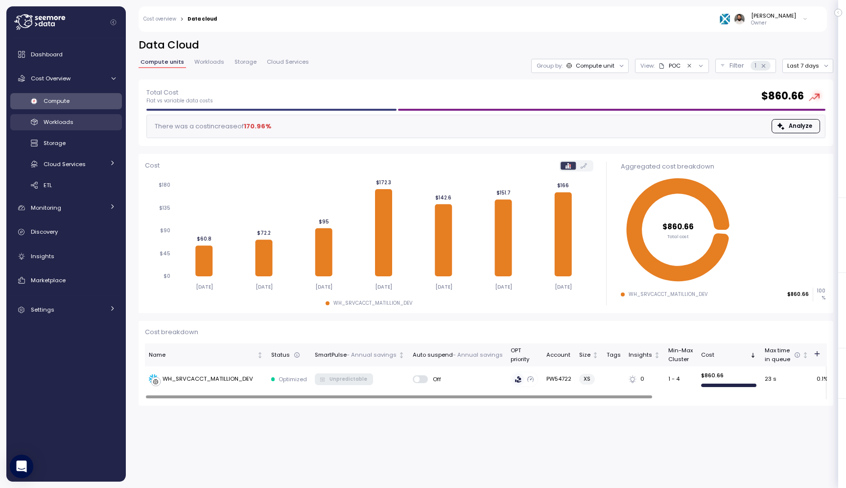
click at [85, 124] on div "Workloads" at bounding box center [80, 122] width 72 height 10
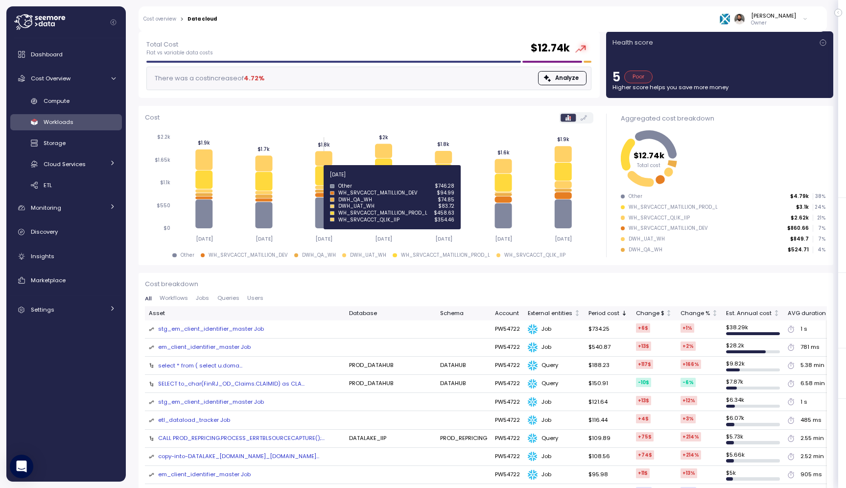
scroll to position [23, 0]
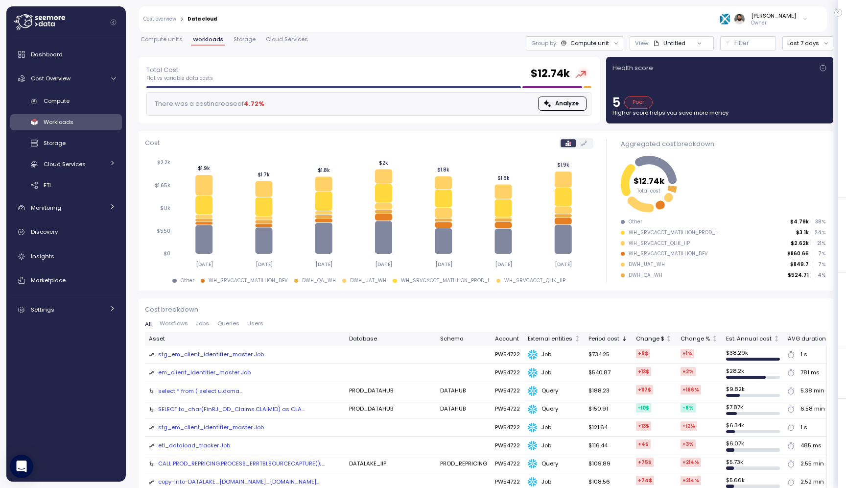
click at [682, 254] on div "WH_SRVCACCT_MATILLION_DEV" at bounding box center [668, 253] width 79 height 7
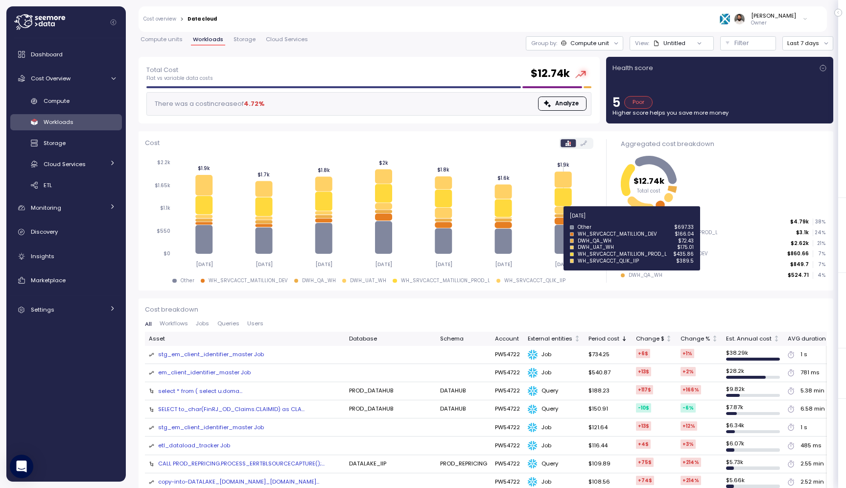
click at [563, 221] on icon at bounding box center [563, 220] width 17 height 7
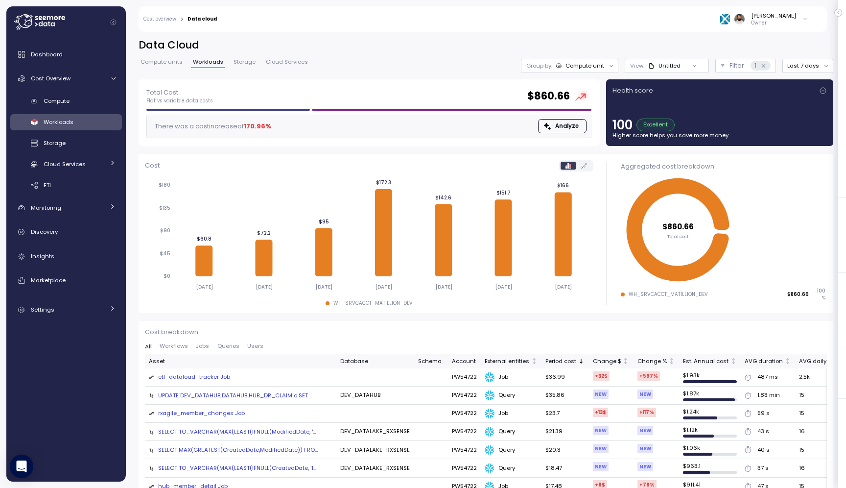
click at [202, 347] on span "Jobs" at bounding box center [202, 345] width 13 height 5
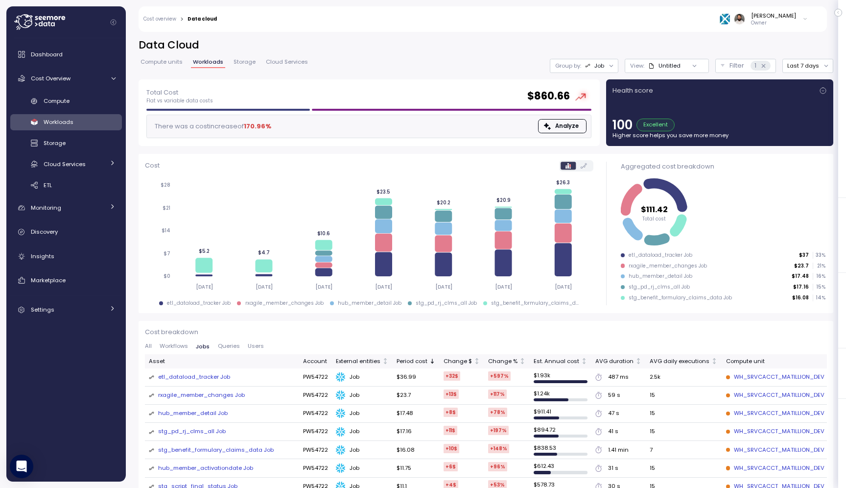
click at [229, 346] on span "Queries" at bounding box center [229, 345] width 22 height 5
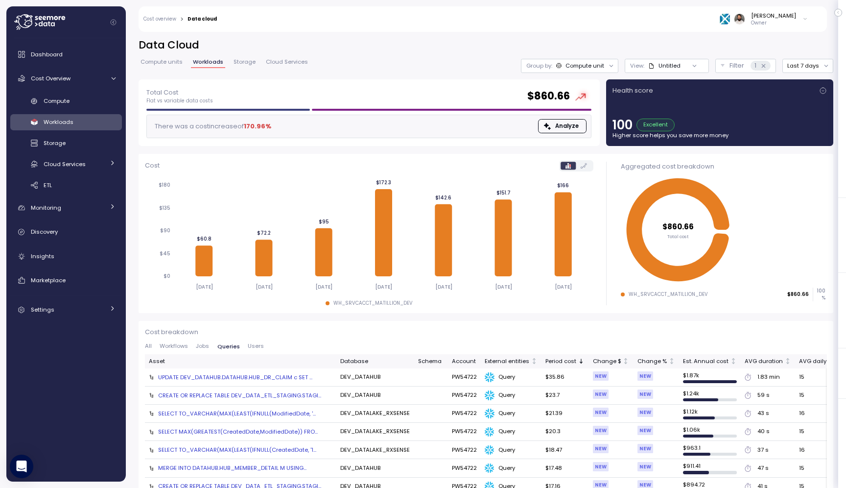
click at [150, 348] on span "All" at bounding box center [148, 345] width 7 height 5
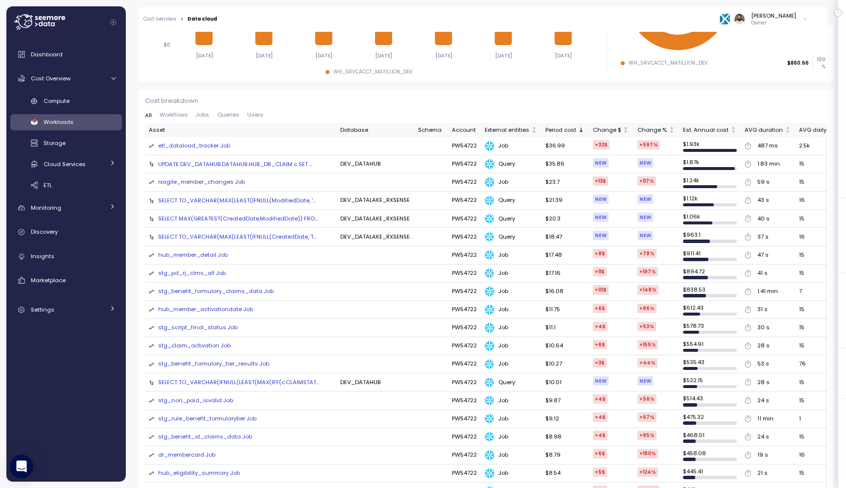
scroll to position [229, 0]
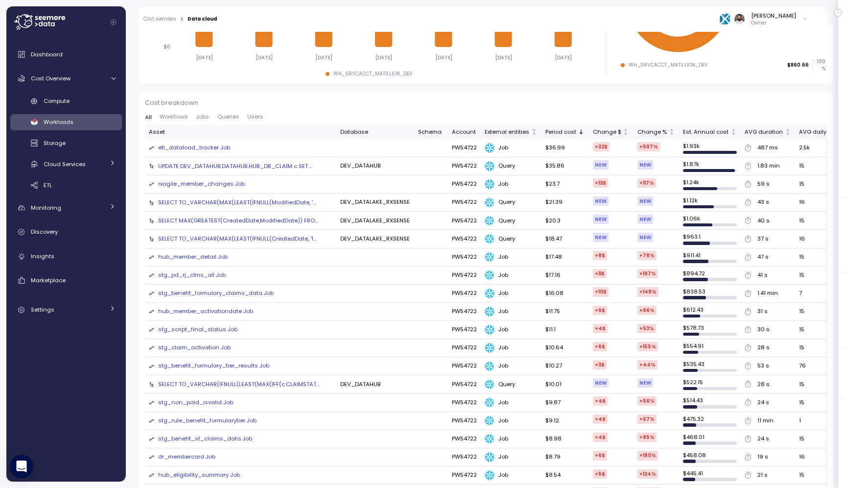
click at [209, 186] on div "rxagile_member_changes Job" at bounding box center [201, 184] width 87 height 9
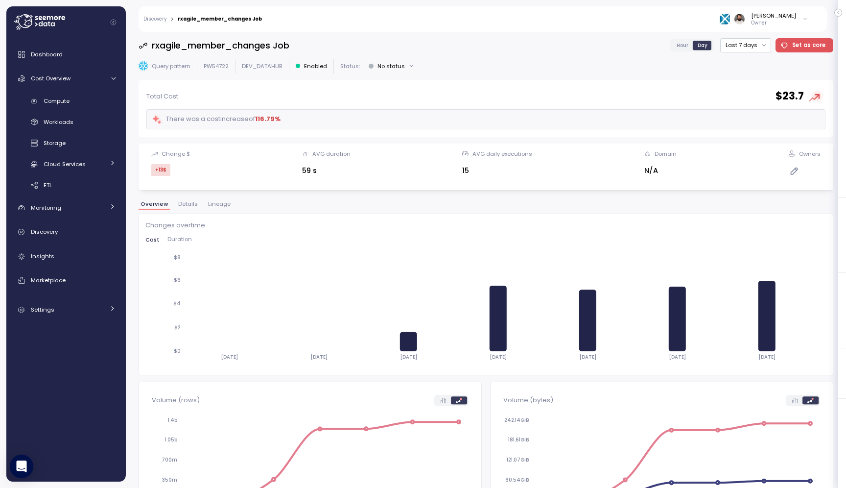
click at [686, 42] on span "Hour" at bounding box center [683, 45] width 12 height 7
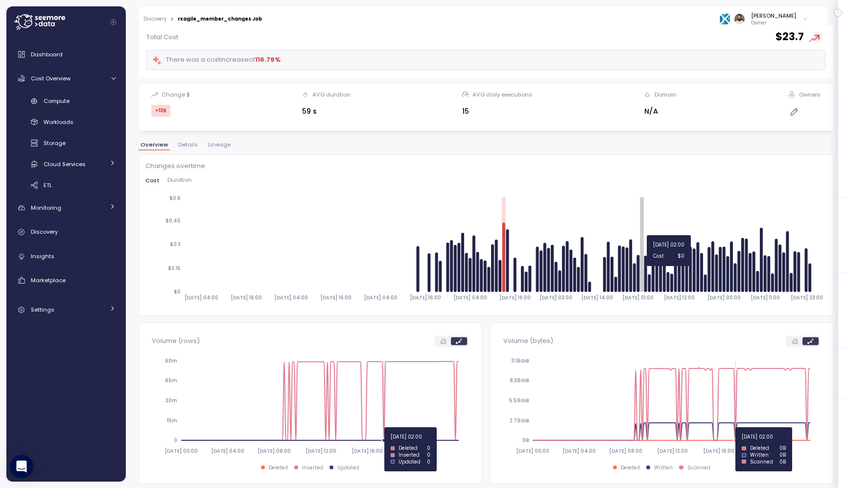
scroll to position [66, 0]
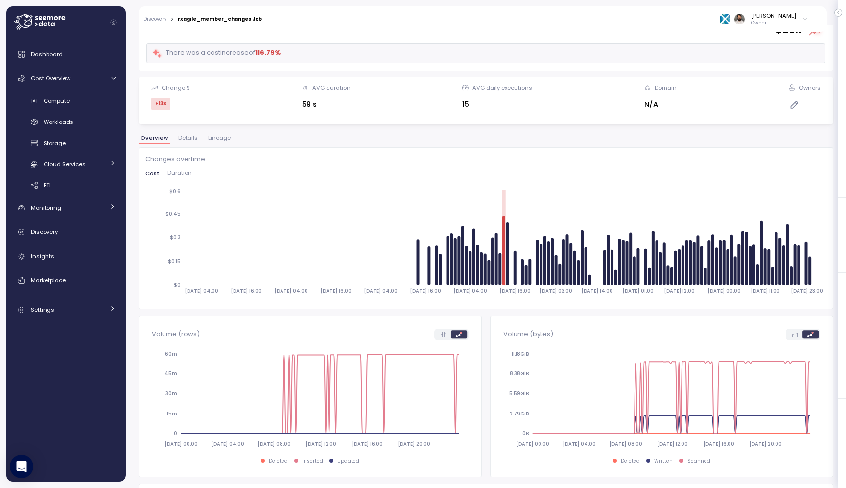
click at [221, 141] on span "Lineage" at bounding box center [219, 137] width 23 height 5
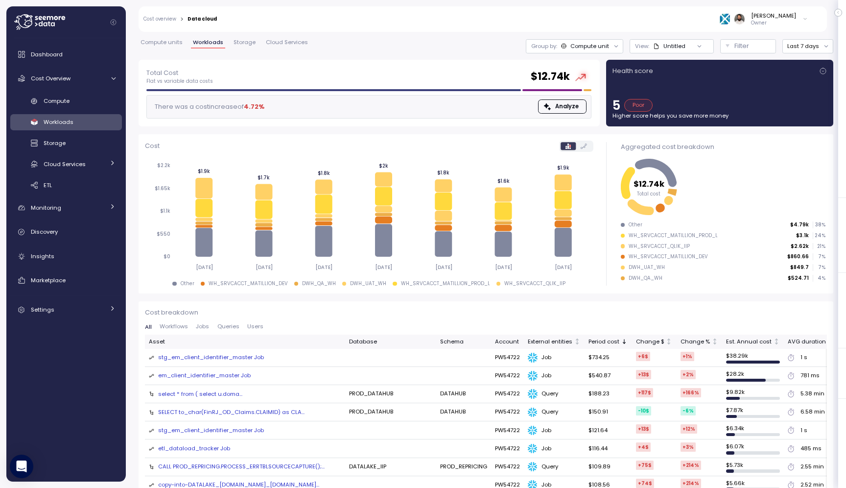
scroll to position [22, 0]
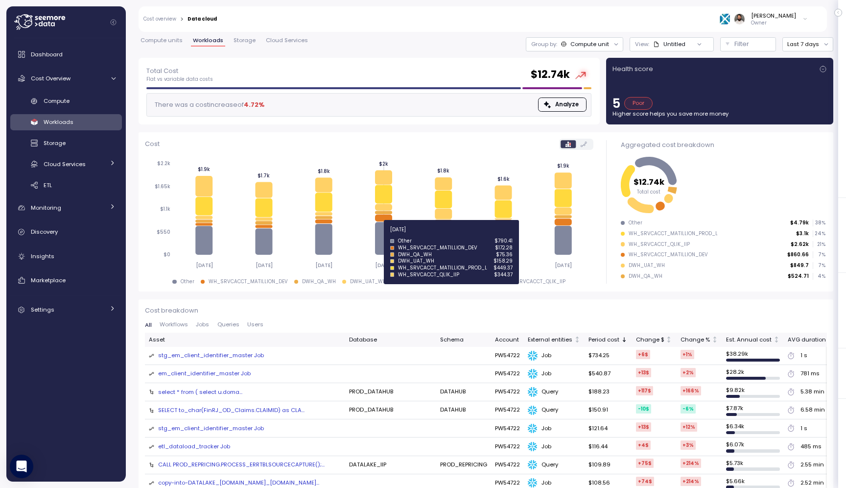
click at [384, 235] on icon at bounding box center [383, 238] width 17 height 33
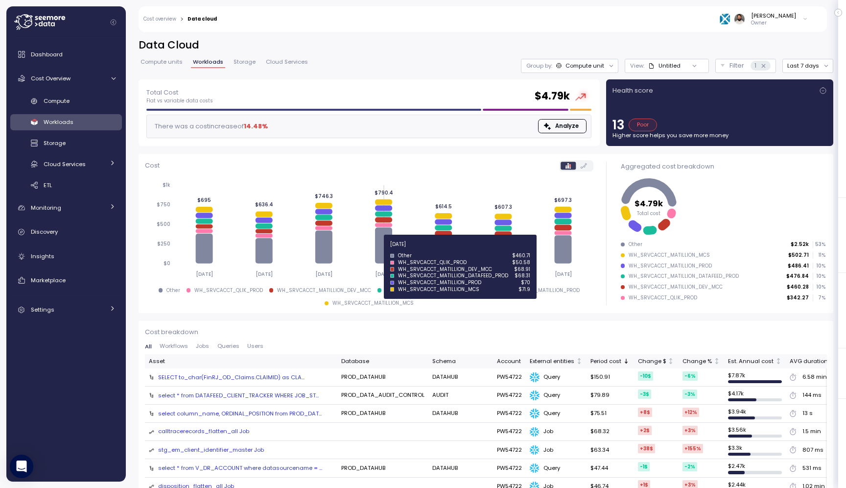
click at [386, 250] on icon at bounding box center [383, 245] width 17 height 36
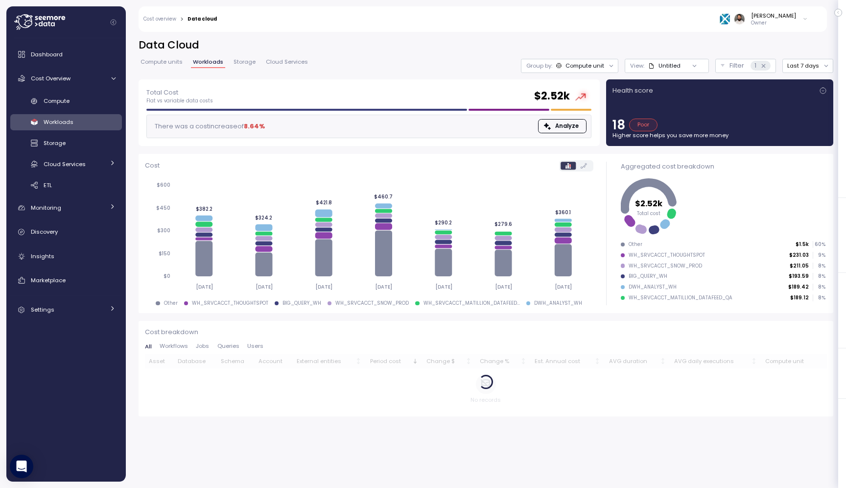
click at [669, 66] on div "Untitled" at bounding box center [670, 66] width 22 height 8
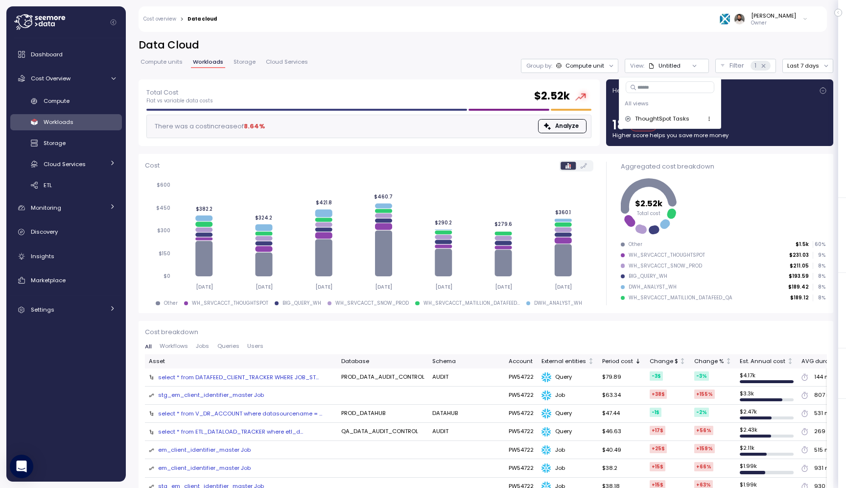
click at [164, 61] on span "Compute units" at bounding box center [162, 61] width 42 height 5
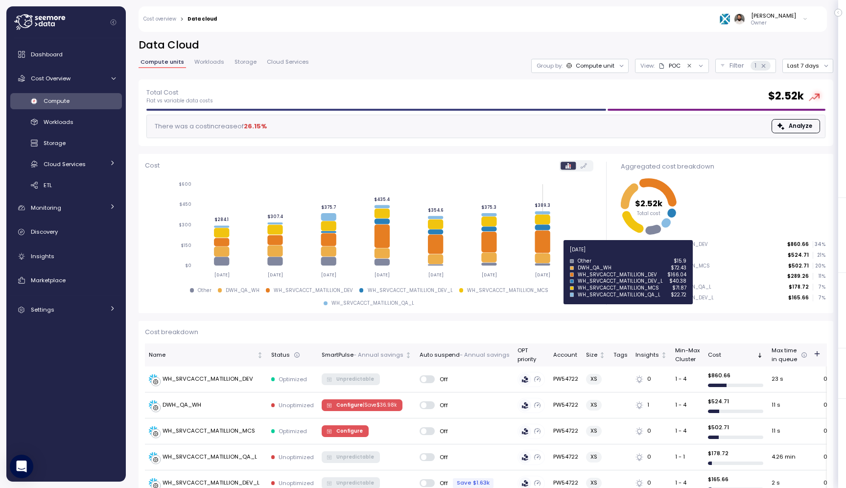
click at [550, 253] on icon at bounding box center [542, 241] width 15 height 23
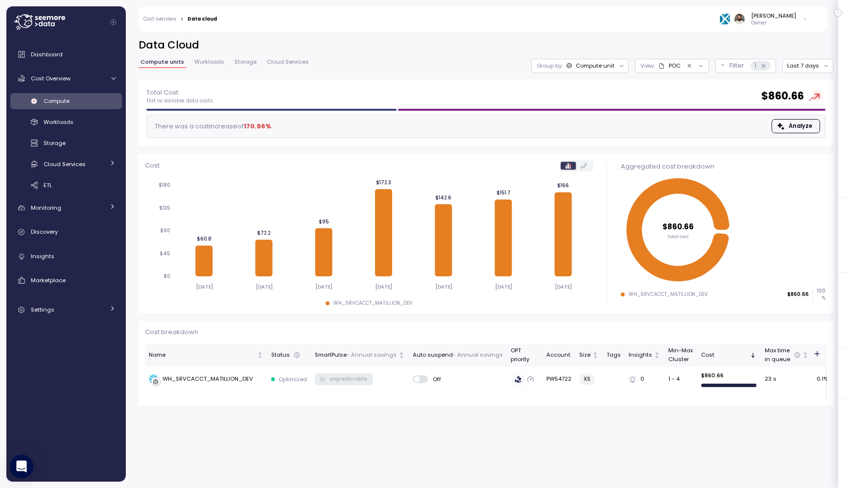
click at [200, 62] on span "Workloads" at bounding box center [209, 61] width 30 height 5
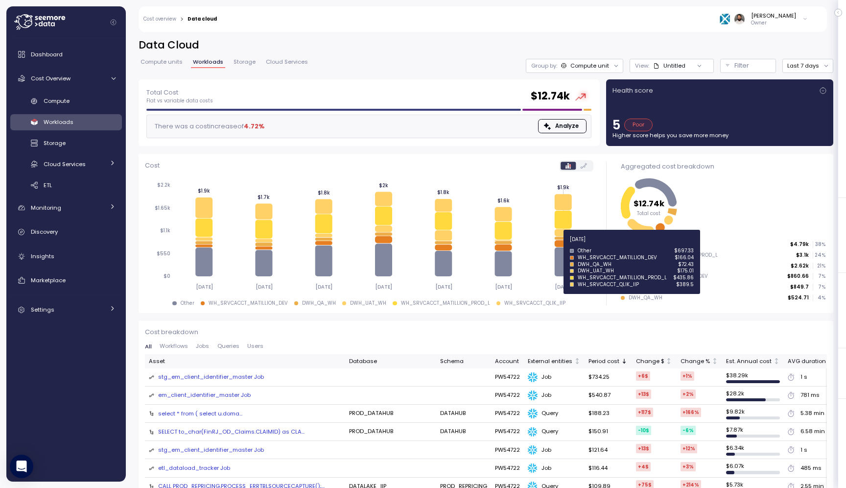
click at [563, 245] on icon at bounding box center [563, 243] width 17 height 7
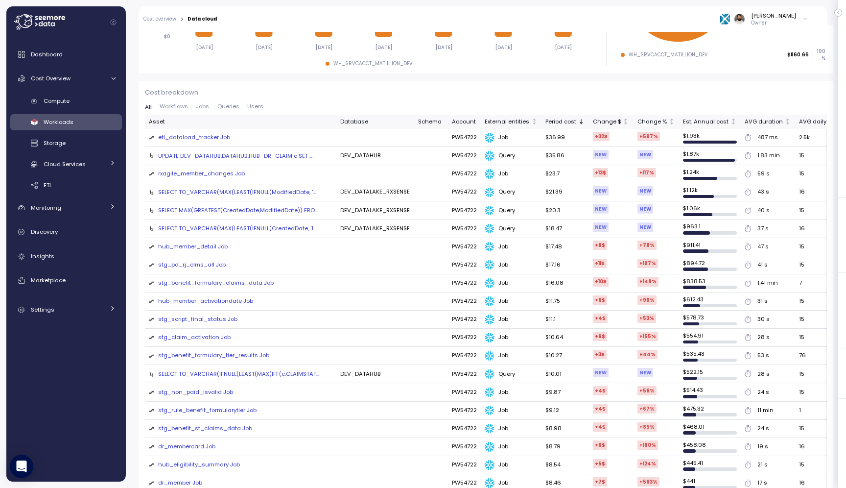
scroll to position [239, 0]
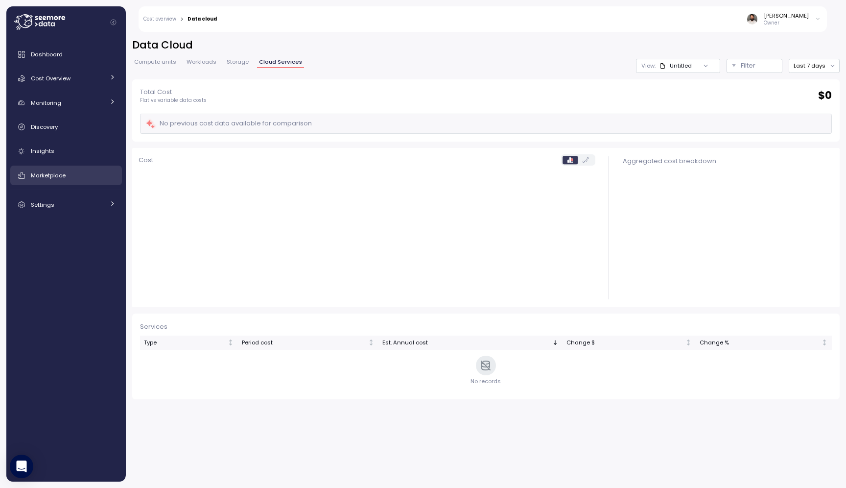
click at [64, 179] on span "Marketplace" at bounding box center [48, 175] width 35 height 8
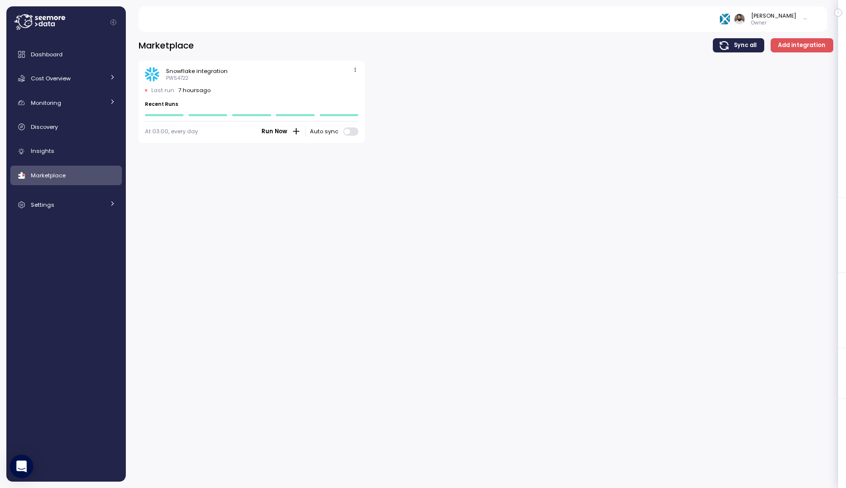
click at [358, 75] on span "button" at bounding box center [355, 70] width 10 height 10
click at [349, 88] on div "Edit" at bounding box center [346, 88] width 18 height 9
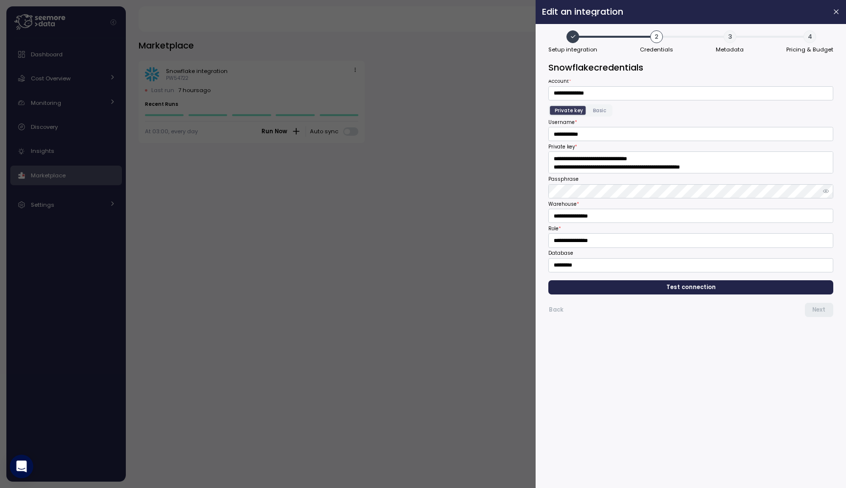
click at [814, 33] on span "4" at bounding box center [810, 36] width 13 height 13
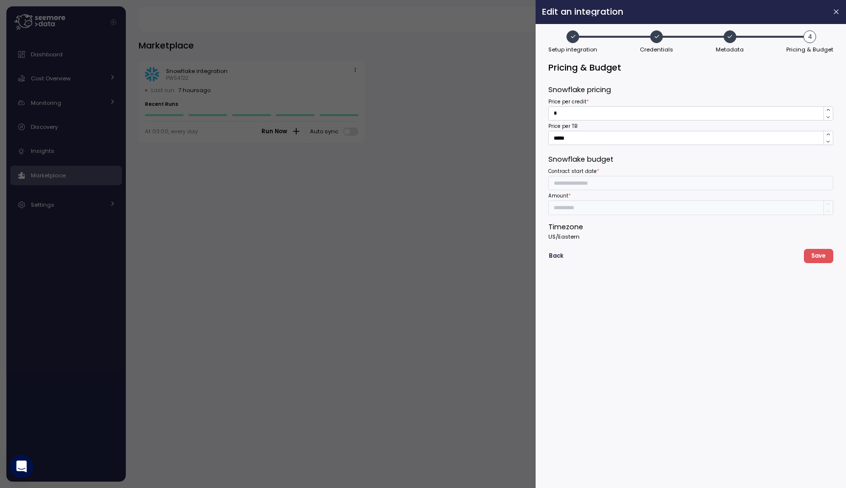
type input "**********"
click at [395, 173] on div at bounding box center [423, 244] width 846 height 488
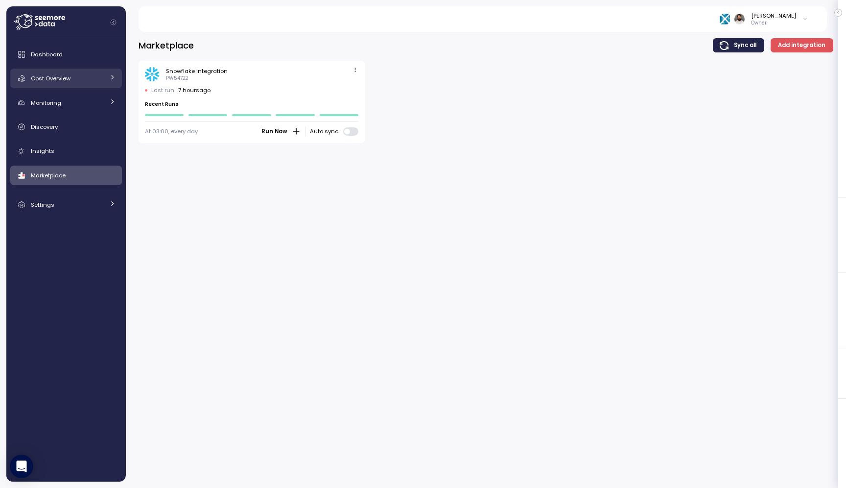
click at [59, 81] on span "Cost Overview" at bounding box center [51, 78] width 40 height 8
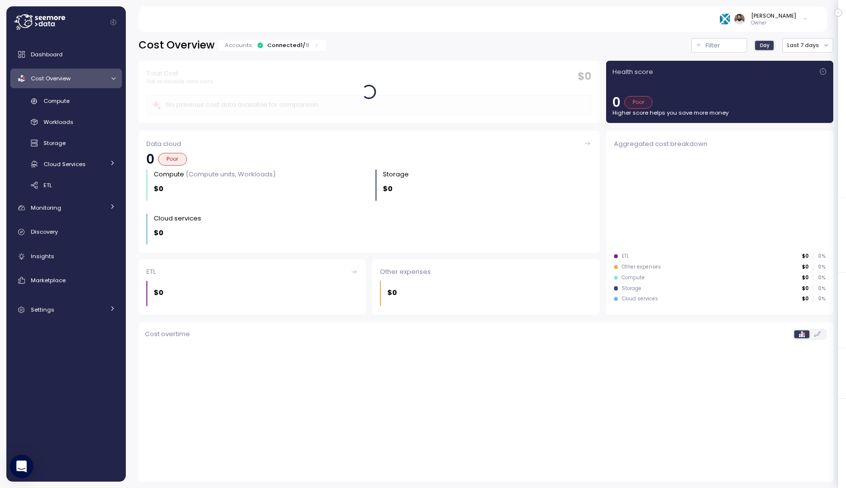
click at [298, 47] on div "Connected 1 / 8" at bounding box center [288, 45] width 42 height 8
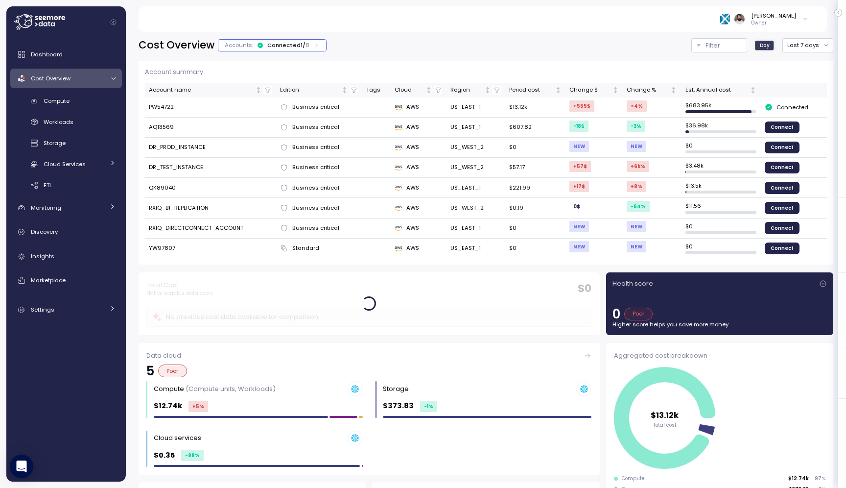
click at [298, 47] on div "Connected 1 / 8" at bounding box center [288, 45] width 42 height 8
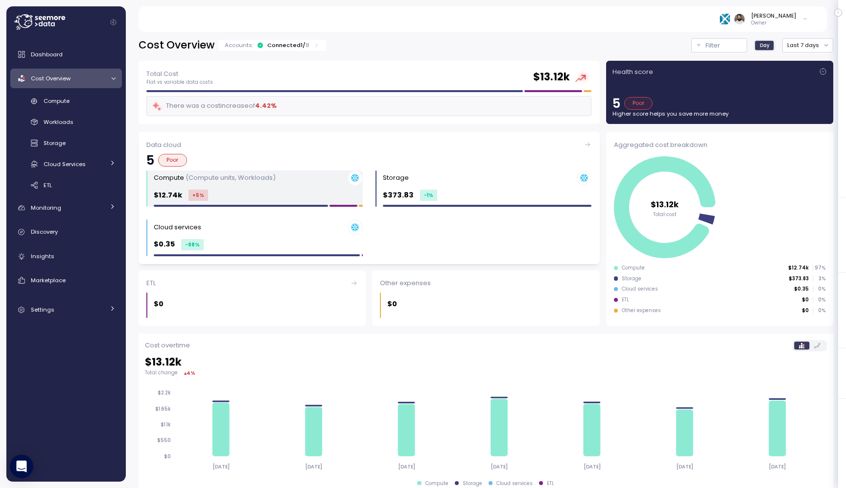
click at [206, 184] on div "Compute (Compute units, Workloads)" at bounding box center [258, 177] width 209 height 15
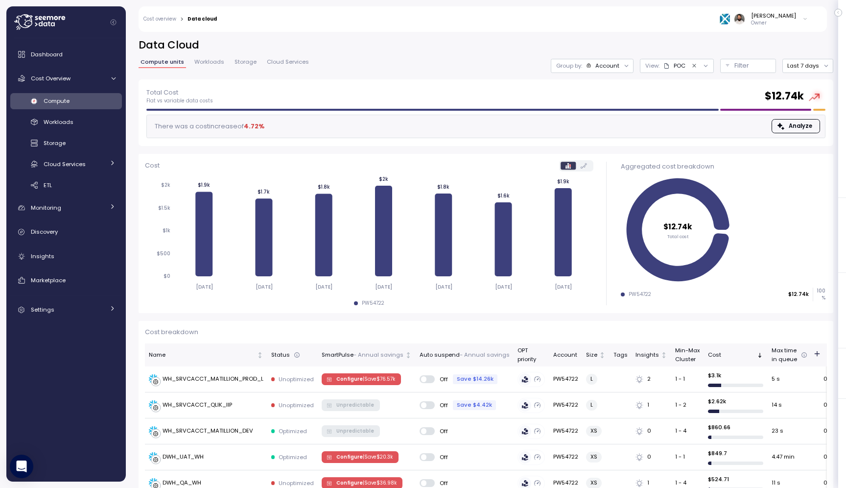
click at [610, 69] on div "Account" at bounding box center [608, 66] width 24 height 8
click at [604, 116] on p "Compute unit" at bounding box center [600, 120] width 39 height 8
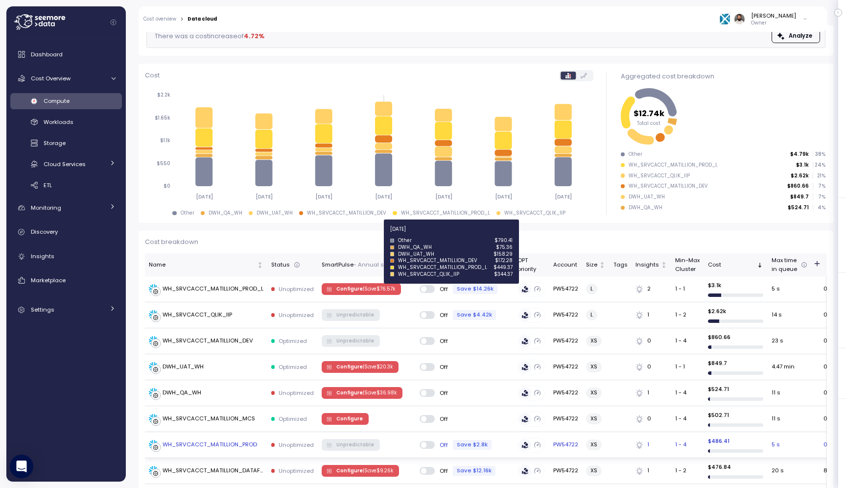
scroll to position [93, 0]
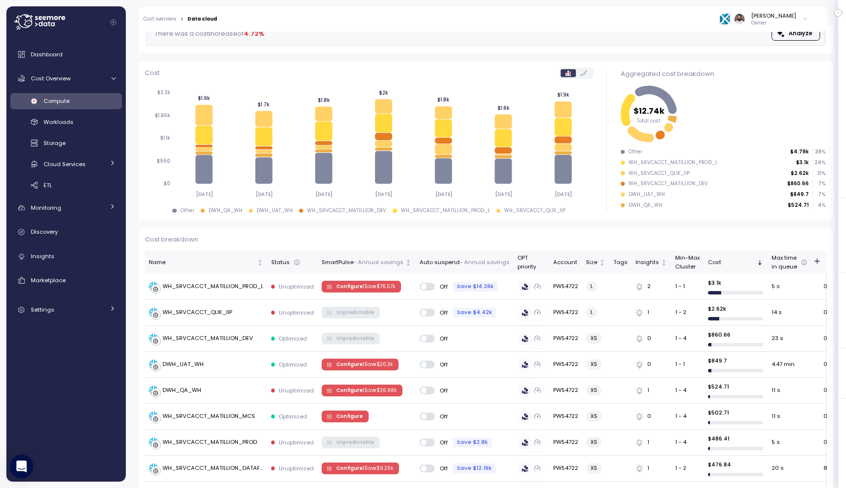
click at [78, 99] on div "Compute" at bounding box center [80, 101] width 72 height 10
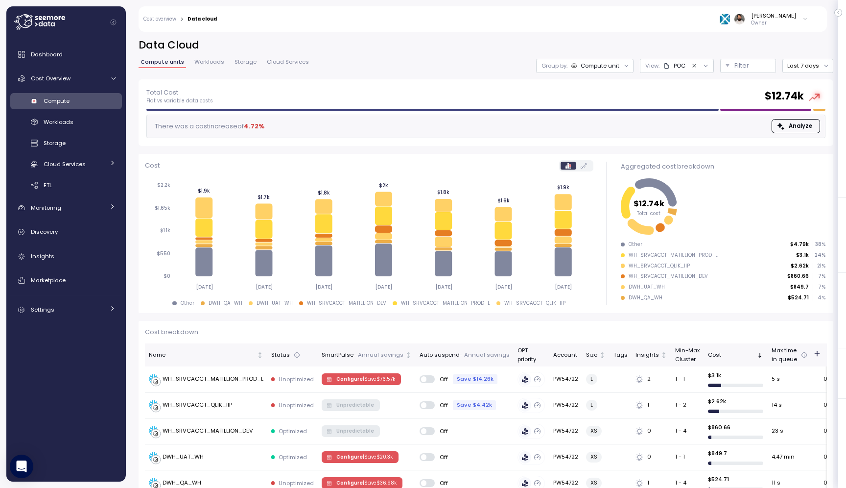
click at [599, 73] on div "Data Cloud Compute units Workloads Storage Cloud Services Group by: Compute uni…" at bounding box center [486, 58] width 695 height 41
click at [68, 21] on div at bounding box center [70, 22] width 112 height 32
click at [48, 26] on icon at bounding box center [39, 22] width 51 height 16
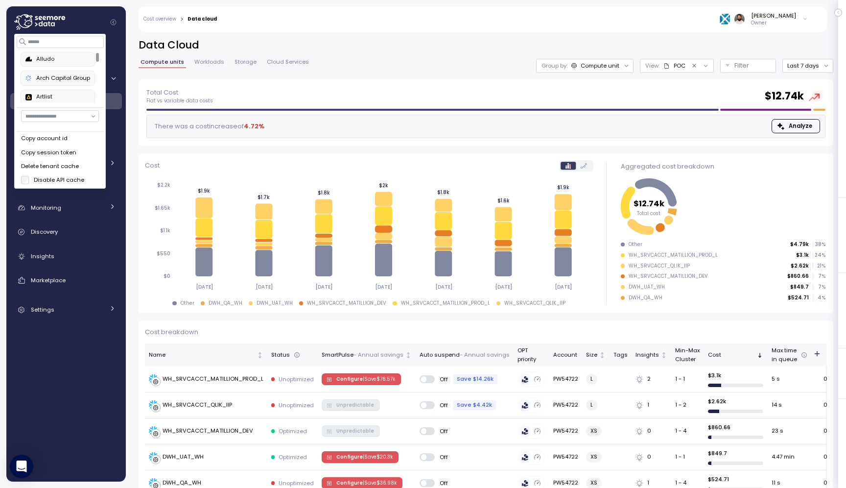
click at [71, 139] on div "Copy account id" at bounding box center [60, 138] width 78 height 9
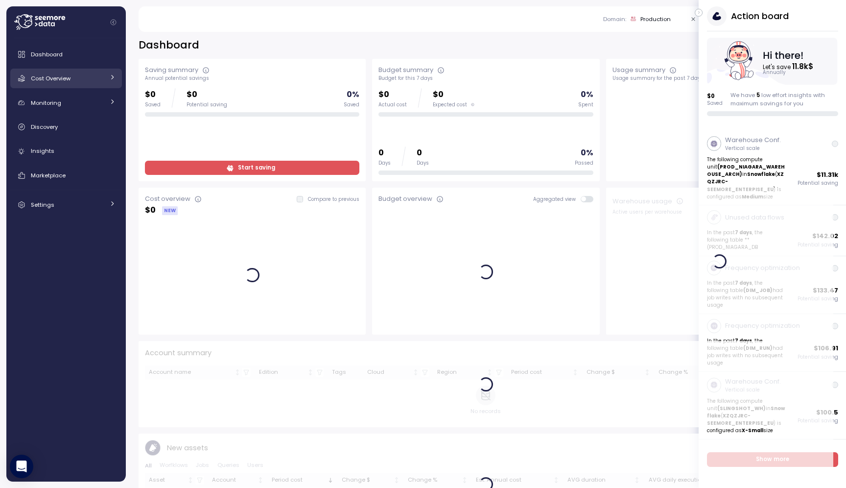
click at [58, 76] on span "Cost Overview" at bounding box center [51, 78] width 40 height 8
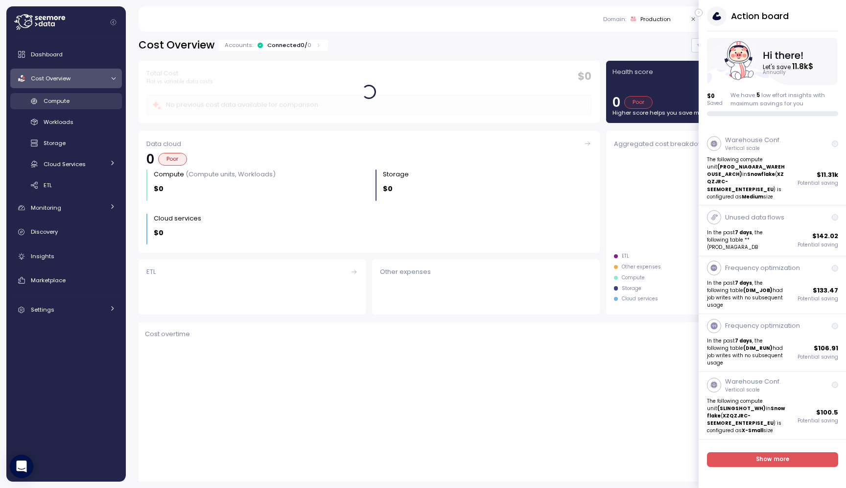
click at [57, 104] on span "Compute" at bounding box center [57, 101] width 26 height 8
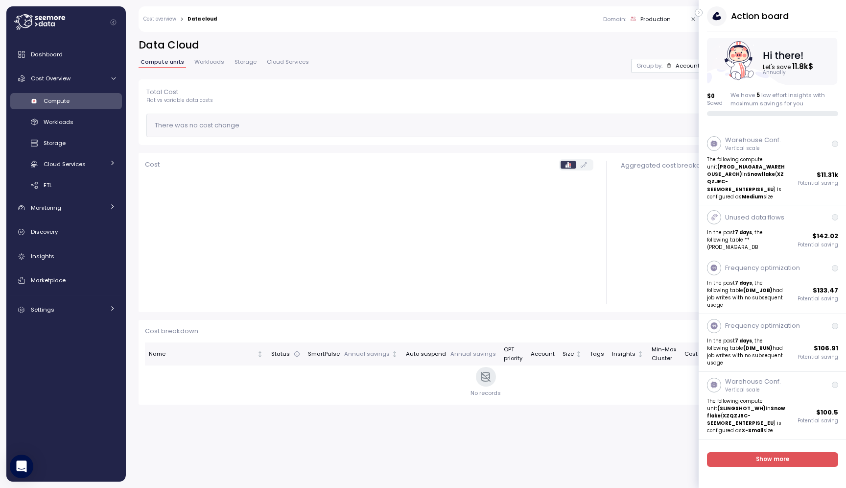
click at [702, 13] on button "button" at bounding box center [699, 13] width 8 height 8
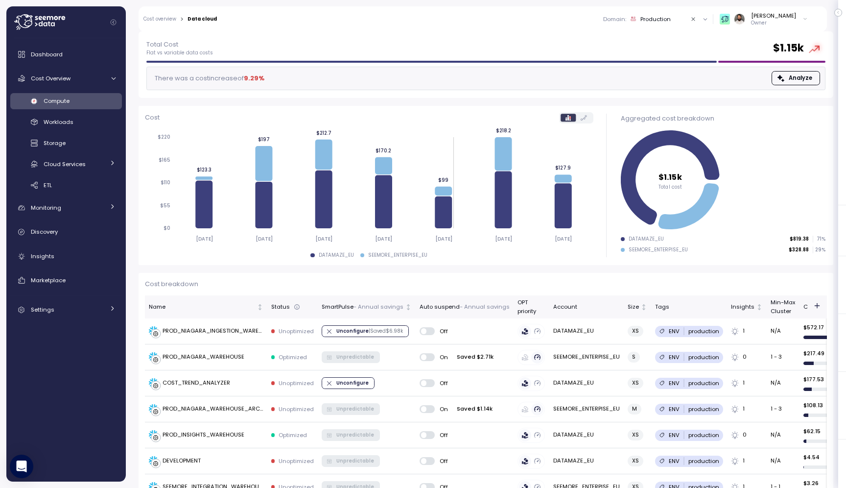
scroll to position [51, 0]
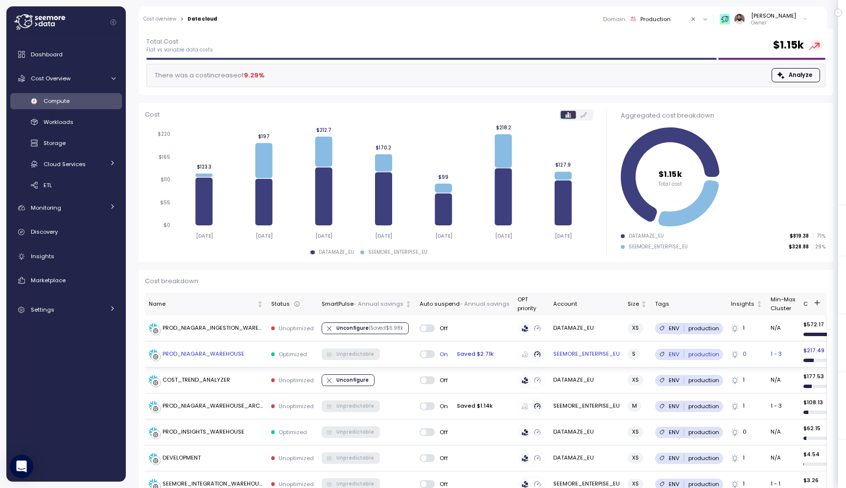
click at [226, 355] on div "PROD_NIAGARA_WAREHOUSE" at bounding box center [204, 354] width 82 height 9
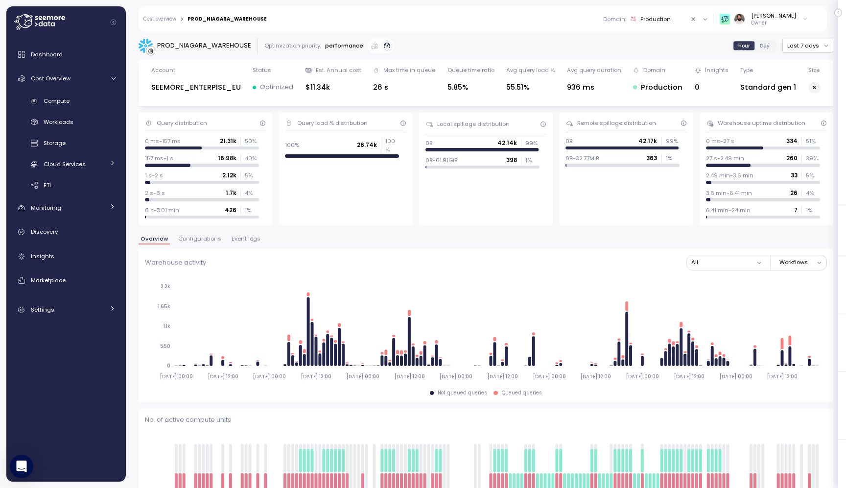
click at [242, 241] on span "Event logs" at bounding box center [246, 238] width 29 height 5
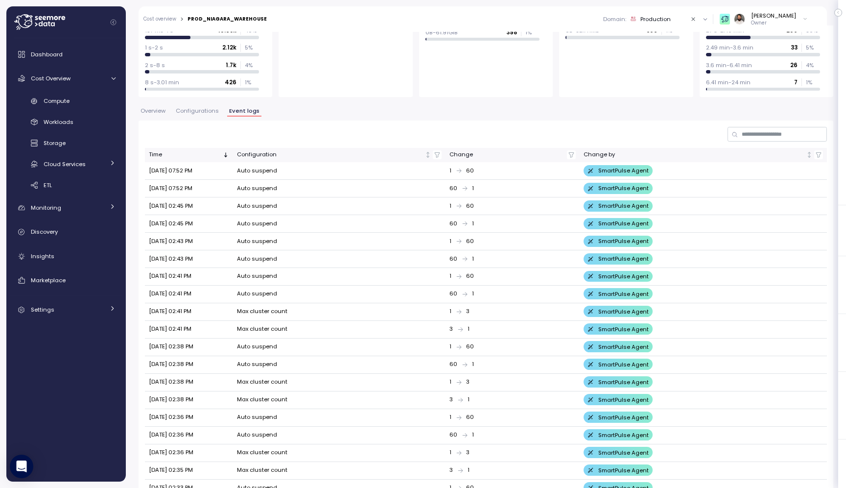
scroll to position [183, 0]
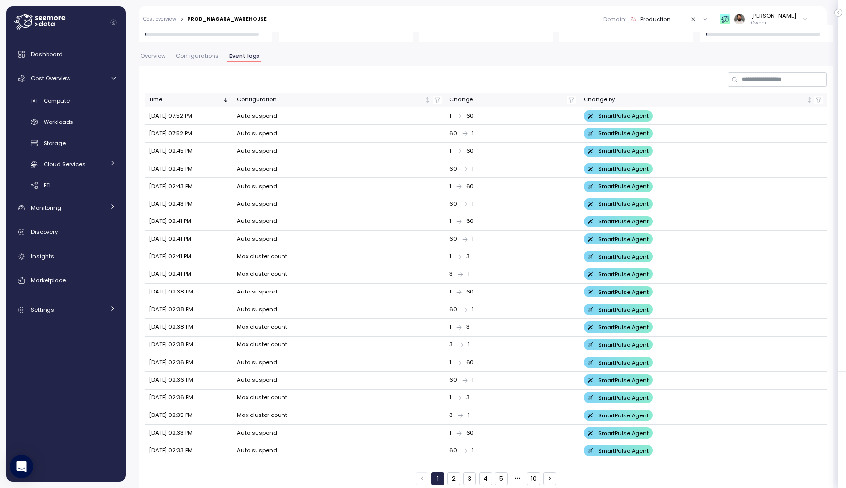
click at [453, 472] on button "2" at bounding box center [454, 478] width 13 height 13
click at [473, 472] on button "3" at bounding box center [469, 478] width 13 height 13
click at [458, 472] on button "2" at bounding box center [454, 478] width 13 height 13
click at [444, 472] on button "1" at bounding box center [438, 478] width 13 height 13
click at [484, 472] on button "4" at bounding box center [486, 478] width 13 height 13
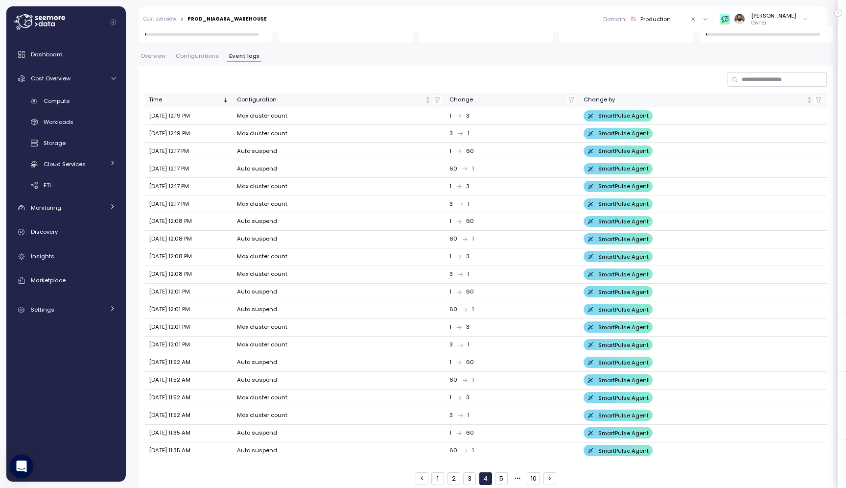
click at [502, 472] on button "5" at bounding box center [501, 478] width 13 height 13
click at [470, 472] on button "4" at bounding box center [469, 478] width 13 height 13
click at [504, 472] on button "5" at bounding box center [501, 478] width 13 height 13
click at [504, 472] on button "6" at bounding box center [501, 478] width 13 height 13
click at [505, 472] on button "7" at bounding box center [501, 478] width 13 height 13
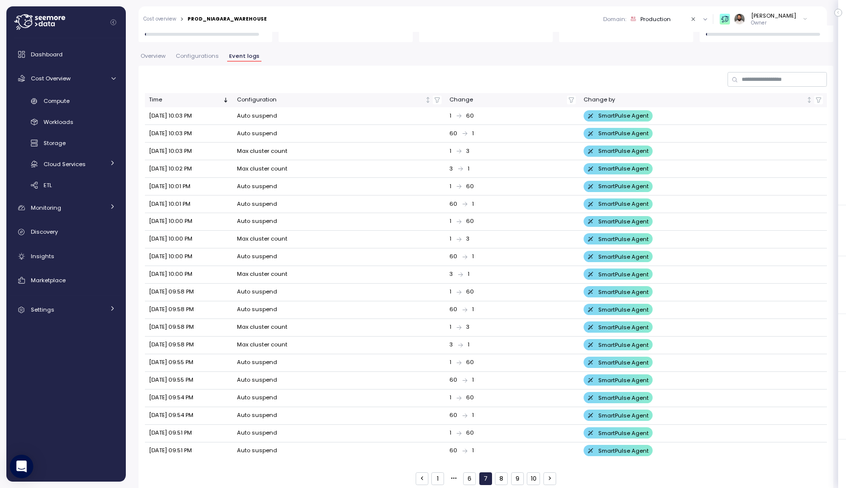
click at [500, 472] on button "8" at bounding box center [501, 478] width 13 height 13
click at [487, 472] on button "7" at bounding box center [486, 478] width 13 height 13
click at [475, 472] on button "6" at bounding box center [469, 478] width 13 height 13
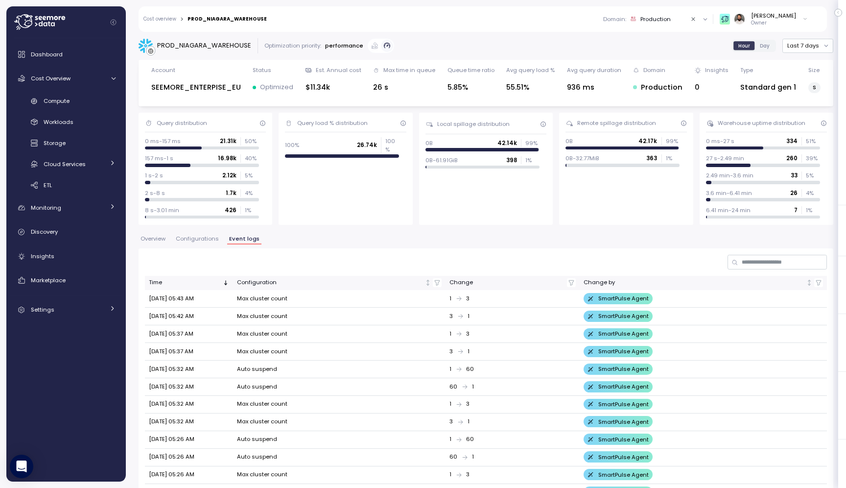
click at [227, 86] on div "SEEMORE_ENTERPISE_EU" at bounding box center [196, 87] width 90 height 11
click at [228, 34] on div "PROD_NIAGARA_WAREHOUSE Optimization priority: performance Hour Day Last 7 days …" at bounding box center [486, 256] width 721 height 462
click at [224, 46] on div "PROD_NIAGARA_WAREHOUSE" at bounding box center [204, 46] width 94 height 10
copy div "PROD_NIAGARA_WAREHOUSE"
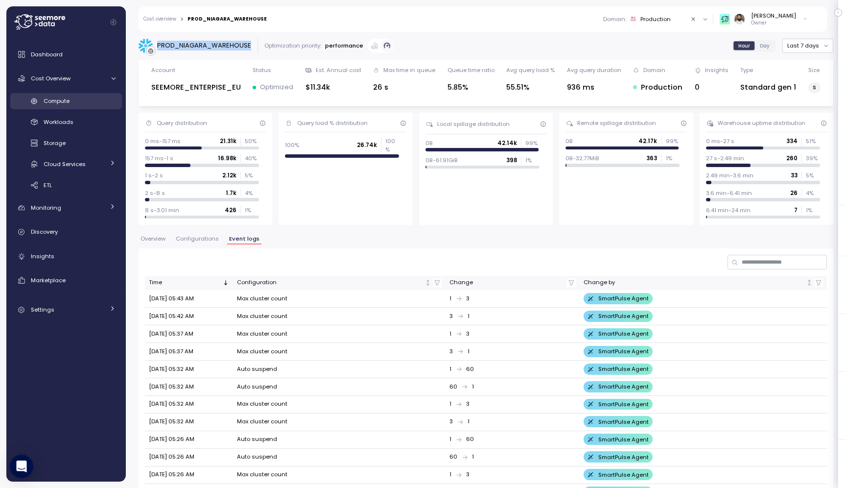
click at [75, 95] on link "Compute" at bounding box center [66, 101] width 112 height 16
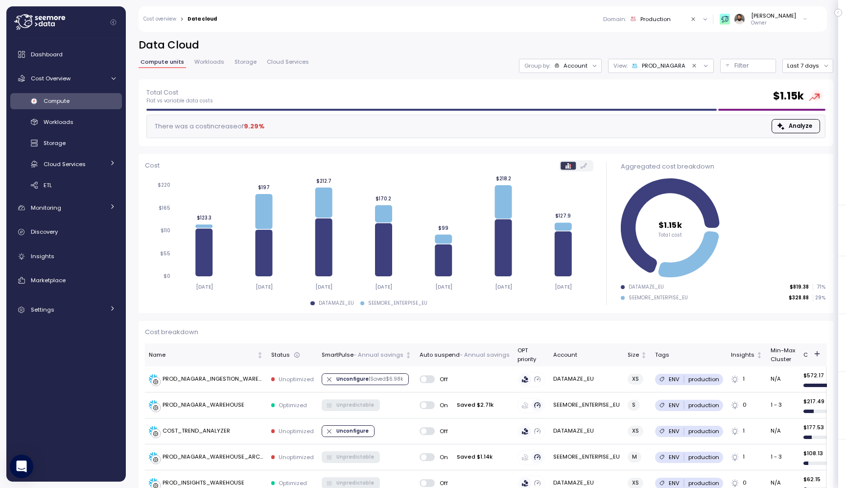
click at [574, 65] on div "Account" at bounding box center [576, 66] width 24 height 8
click at [730, 68] on button "Filter" at bounding box center [749, 66] width 56 height 14
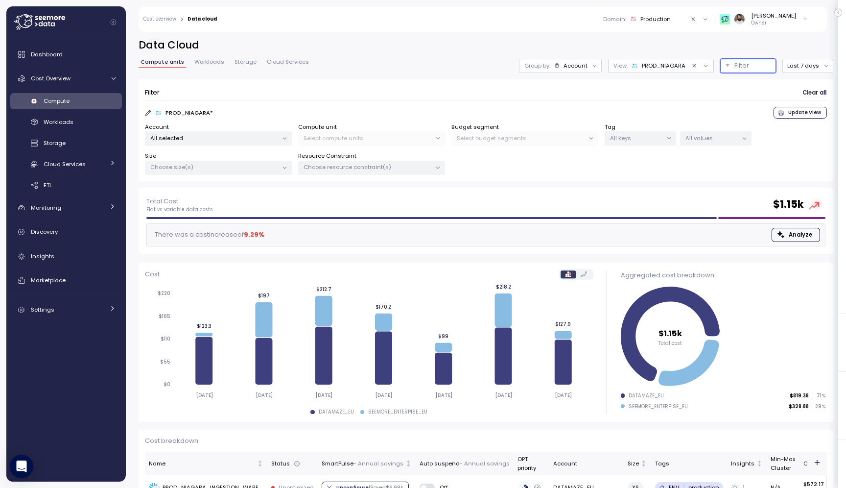
click at [369, 136] on p "Select compute units" at bounding box center [368, 138] width 128 height 8
click at [244, 137] on p "All selected" at bounding box center [214, 138] width 128 height 8
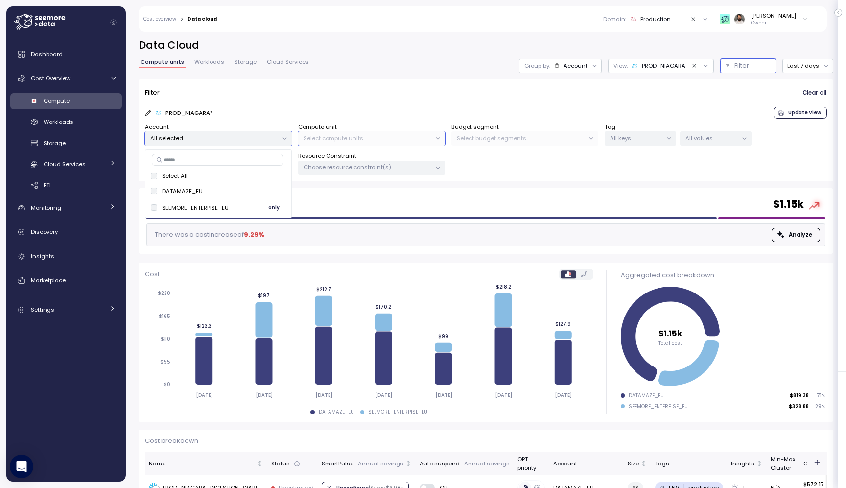
click at [278, 204] on span "only" at bounding box center [273, 207] width 11 height 11
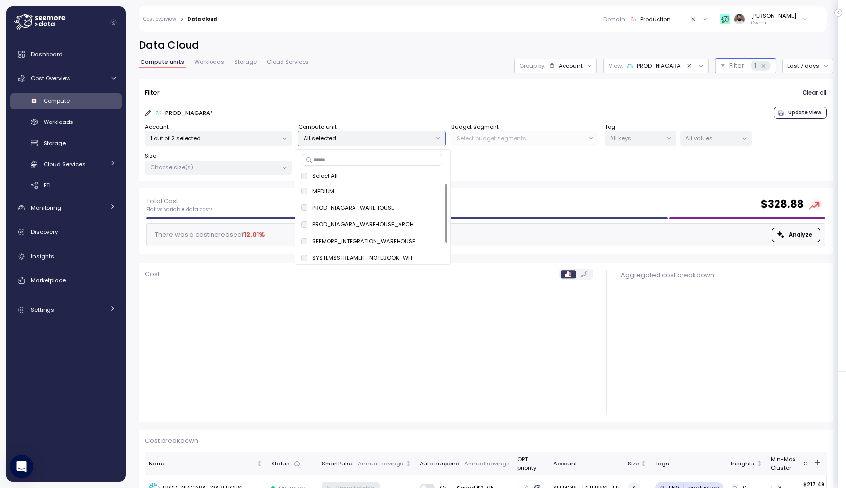
click at [344, 167] on div "Select All MEDIUM only PROD_NIAGARA_WAREHOUSE only PROD_NIAGARA_WAREHOUSE_ARCH …" at bounding box center [373, 206] width 156 height 115
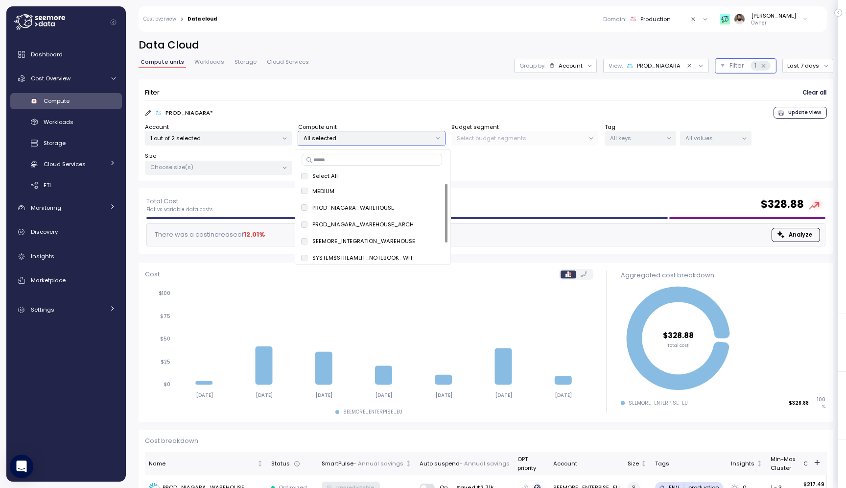
paste input "**********"
type input "**********"
click at [344, 160] on input "**********" at bounding box center [372, 160] width 141 height 12
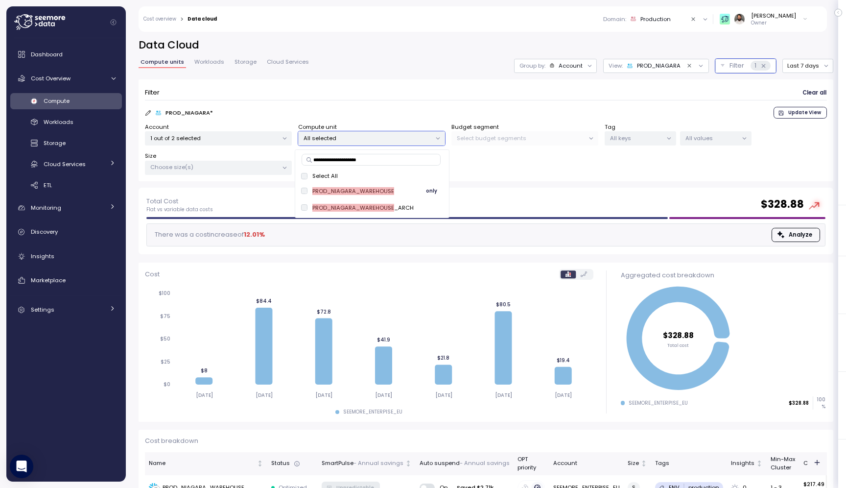
click at [434, 193] on span "only" at bounding box center [431, 191] width 11 height 11
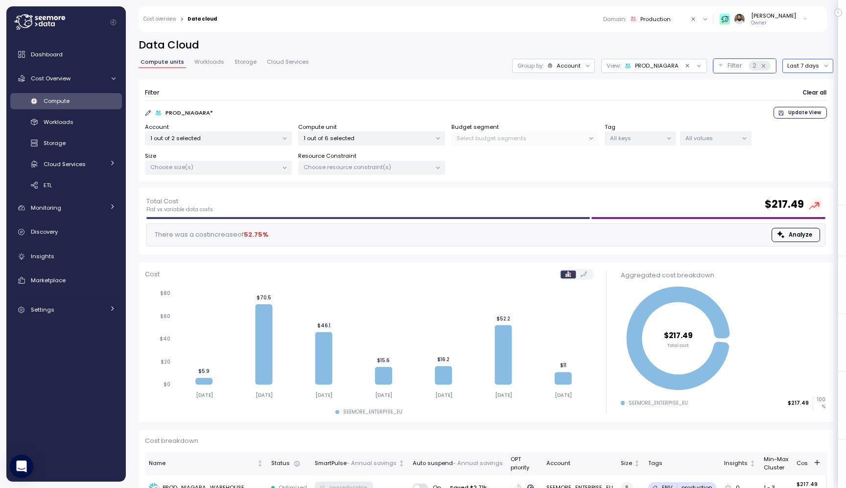
click at [803, 66] on button "Last 7 days" at bounding box center [808, 66] width 51 height 14
click at [805, 127] on div "Last 14 days" at bounding box center [812, 124] width 34 height 8
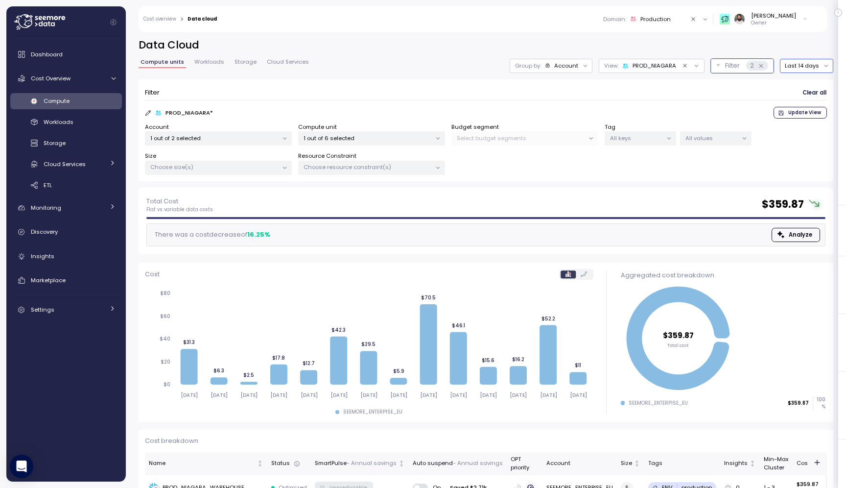
click at [689, 63] on button "Clear value" at bounding box center [685, 65] width 9 height 9
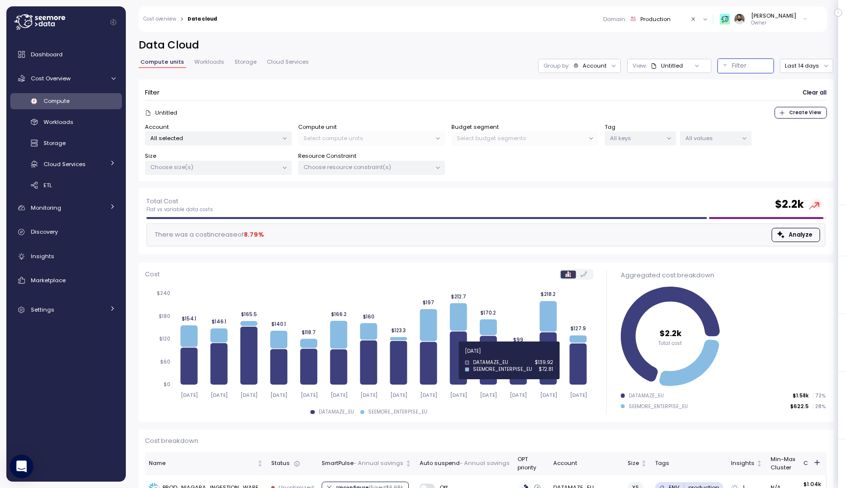
click at [459, 357] on icon at bounding box center [458, 358] width 17 height 53
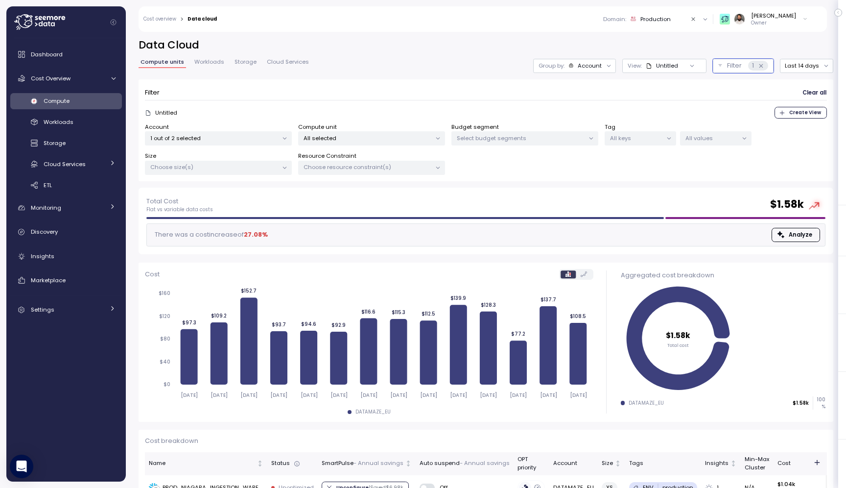
click at [402, 140] on p "All selected" at bounding box center [368, 138] width 128 height 8
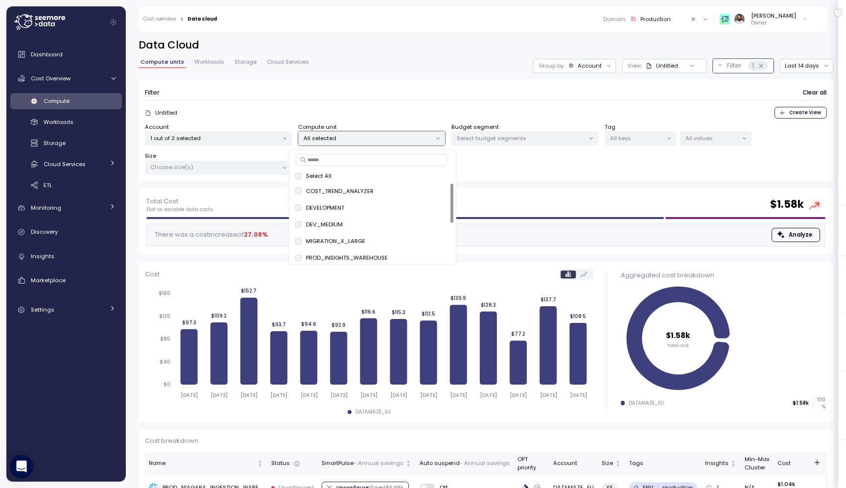
click at [398, 164] on input at bounding box center [372, 160] width 152 height 12
type input "***"
click at [438, 209] on span "only" at bounding box center [439, 207] width 11 height 11
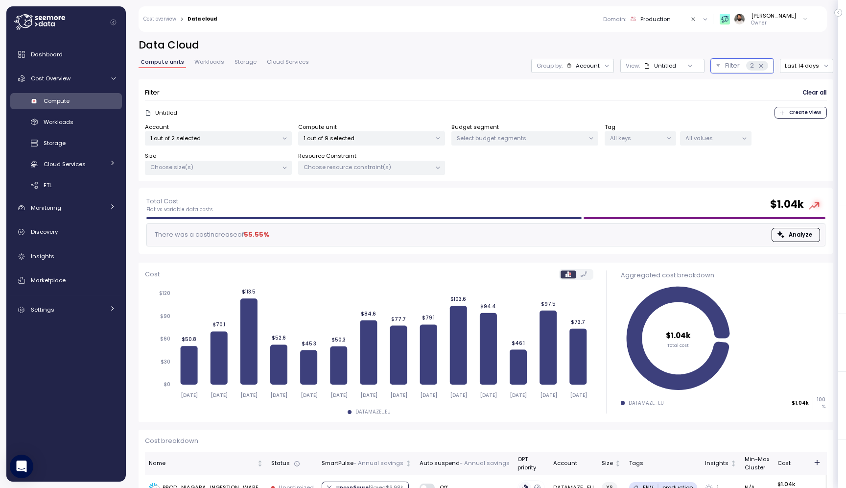
click at [423, 92] on div "Filter Clear all" at bounding box center [486, 93] width 682 height 14
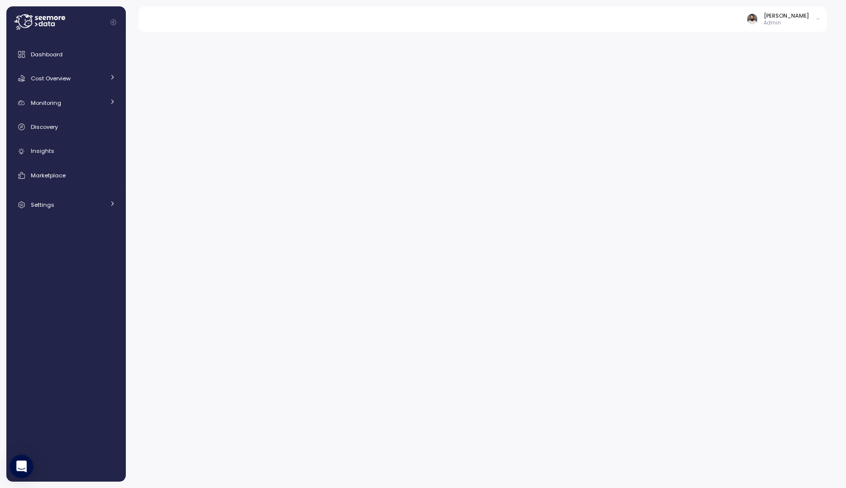
click at [72, 24] on div at bounding box center [70, 22] width 112 height 32
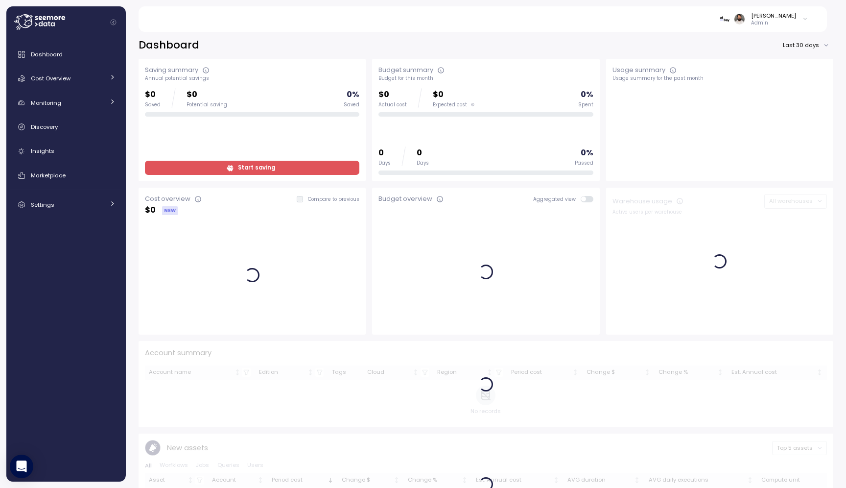
click at [55, 25] on icon at bounding box center [39, 22] width 51 height 16
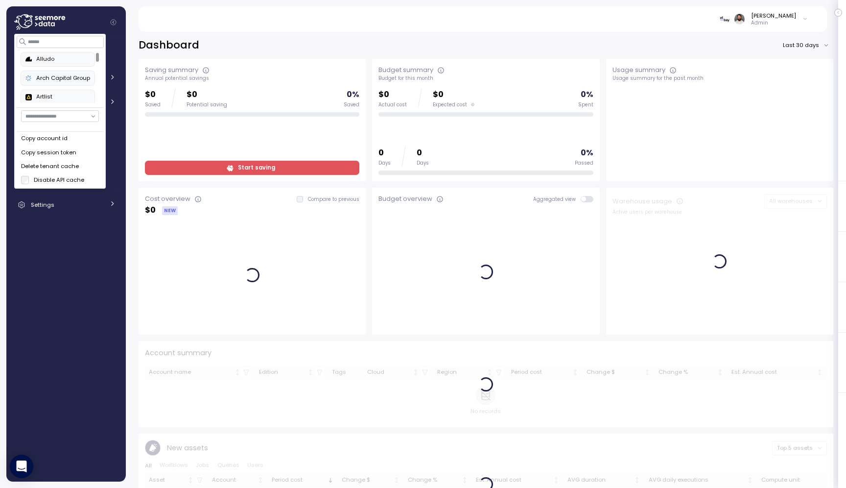
click at [60, 138] on div "Copy account id" at bounding box center [60, 138] width 78 height 9
